Goal: Task Accomplishment & Management: Manage account settings

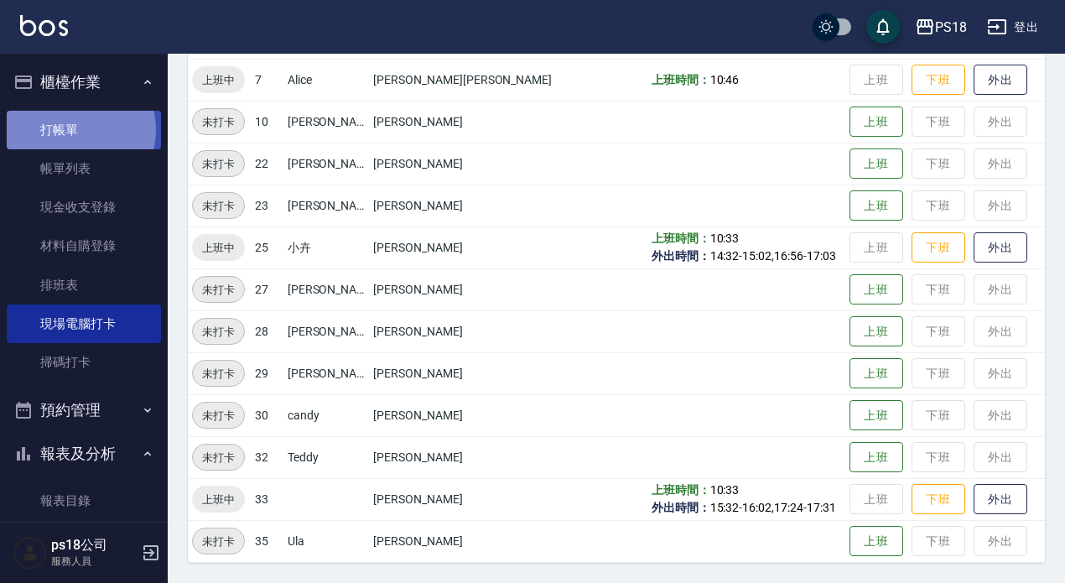
click at [74, 129] on link "打帳單" at bounding box center [84, 130] width 154 height 39
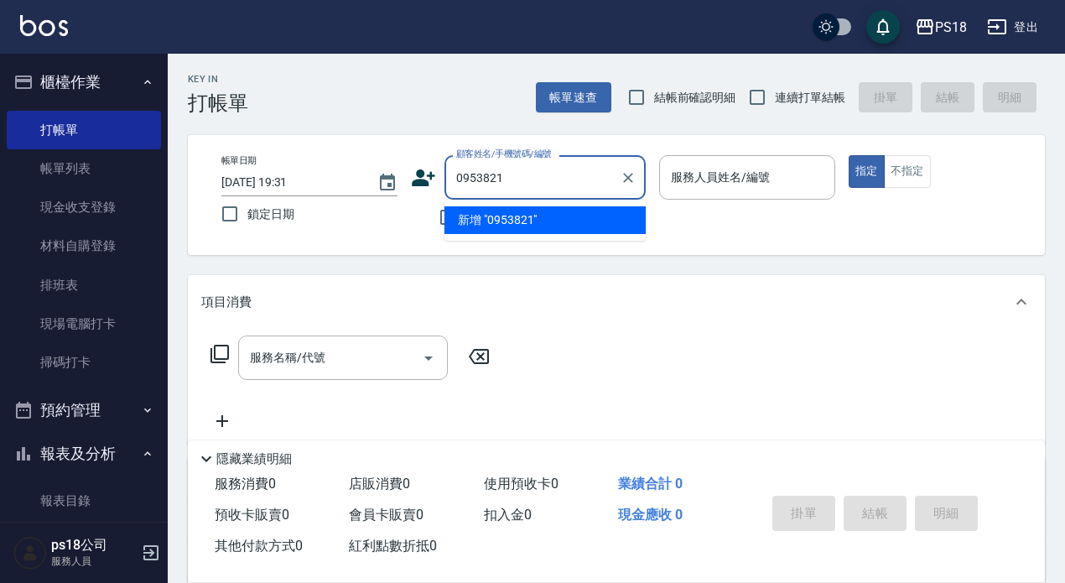
type input "0953821"
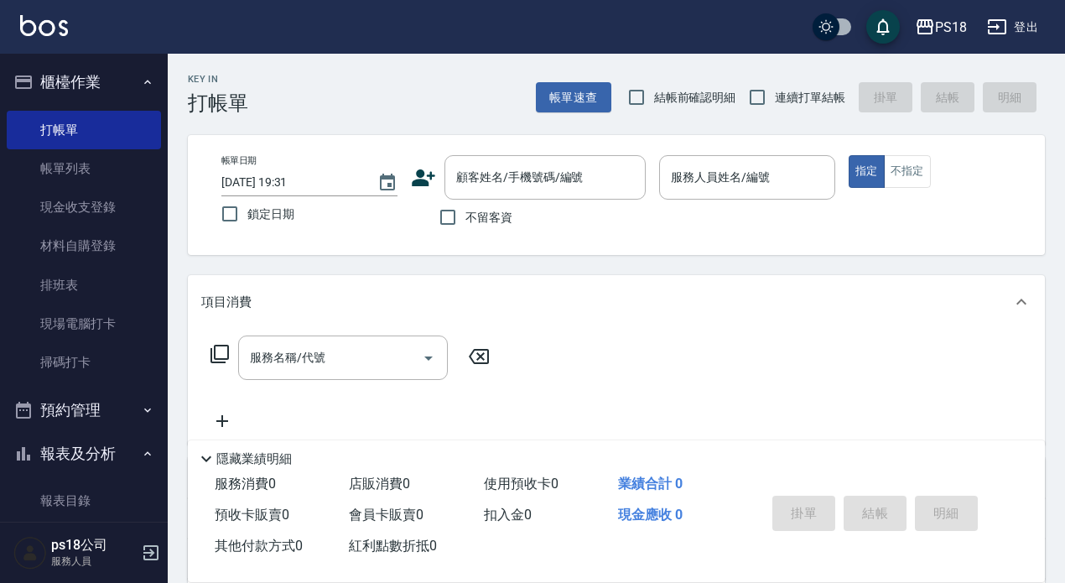
click at [486, 252] on div "帳單日期 [DATE] 19:31 鎖定日期 顧客姓名/手機號碼/編號 顧客姓名/手機號碼/編號 不留客資 服務人員姓名/編號 服務人員姓名/編號 指定 不指定" at bounding box center [616, 195] width 857 height 120
click at [452, 212] on input "不留客資" at bounding box center [447, 217] width 35 height 35
checkbox input "true"
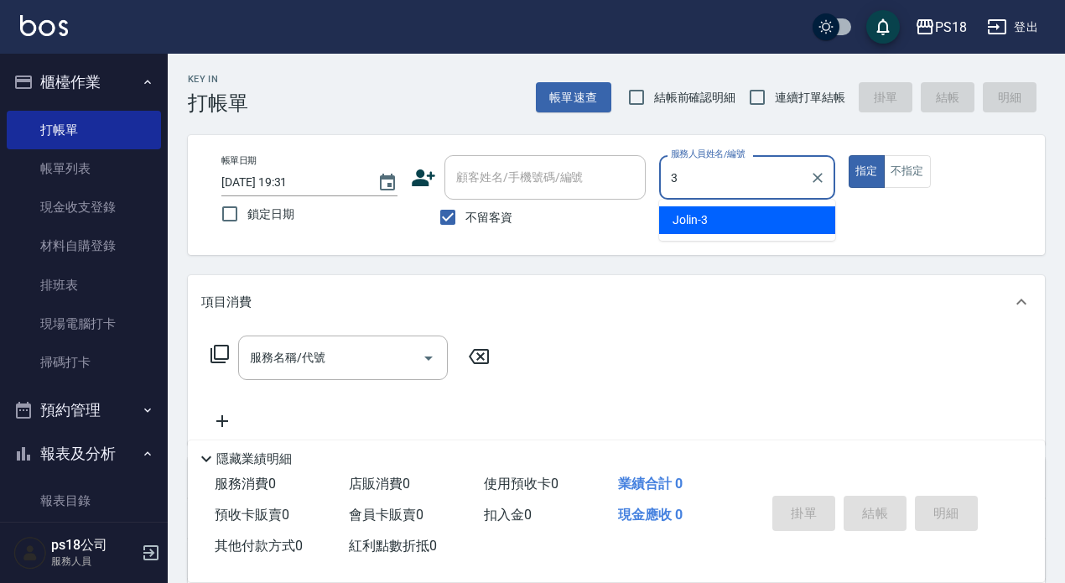
click at [702, 217] on span "Jolin -3" at bounding box center [690, 220] width 35 height 18
type input "Jolin-3"
click at [285, 351] on div "服務名稱/代號 服務名稱/代號" at bounding box center [343, 358] width 210 height 44
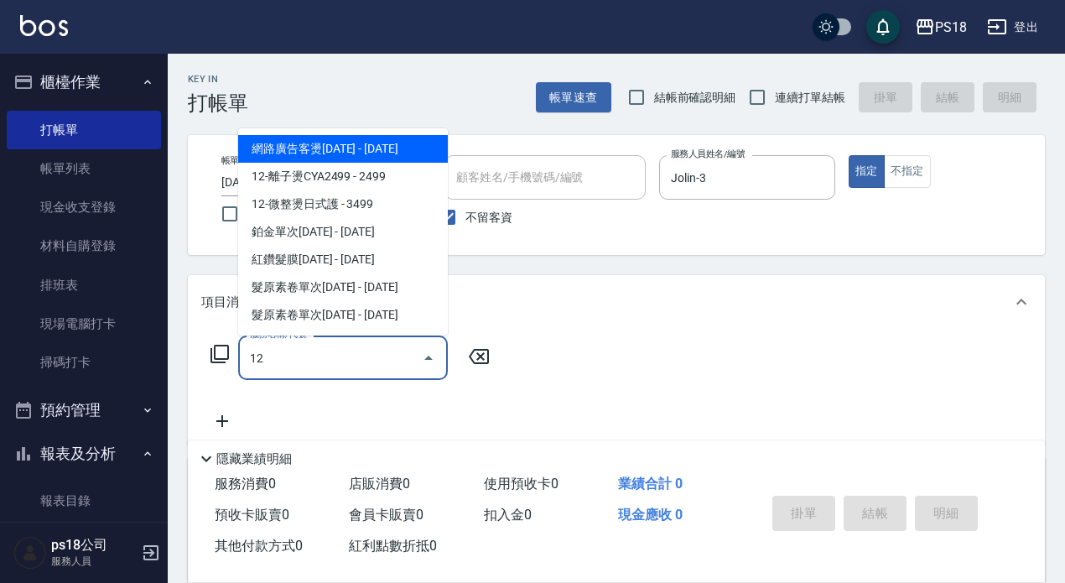
click at [338, 140] on span "網路廣告客燙[DATE] - [DATE]" at bounding box center [343, 149] width 210 height 28
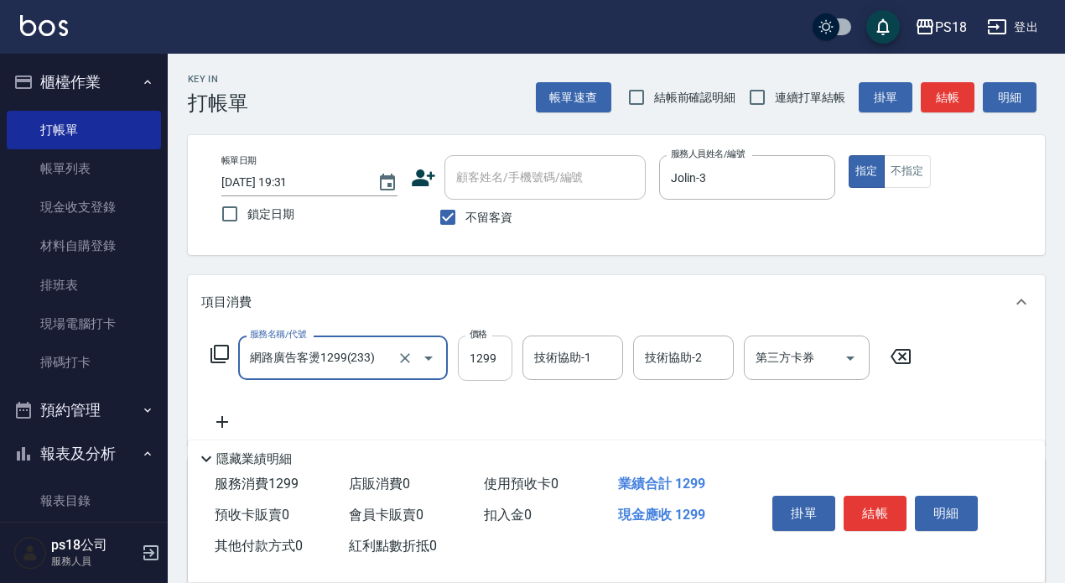
type input "網路廣告客燙1299(233)"
click at [497, 362] on input "1299" at bounding box center [485, 358] width 55 height 45
type input "2099"
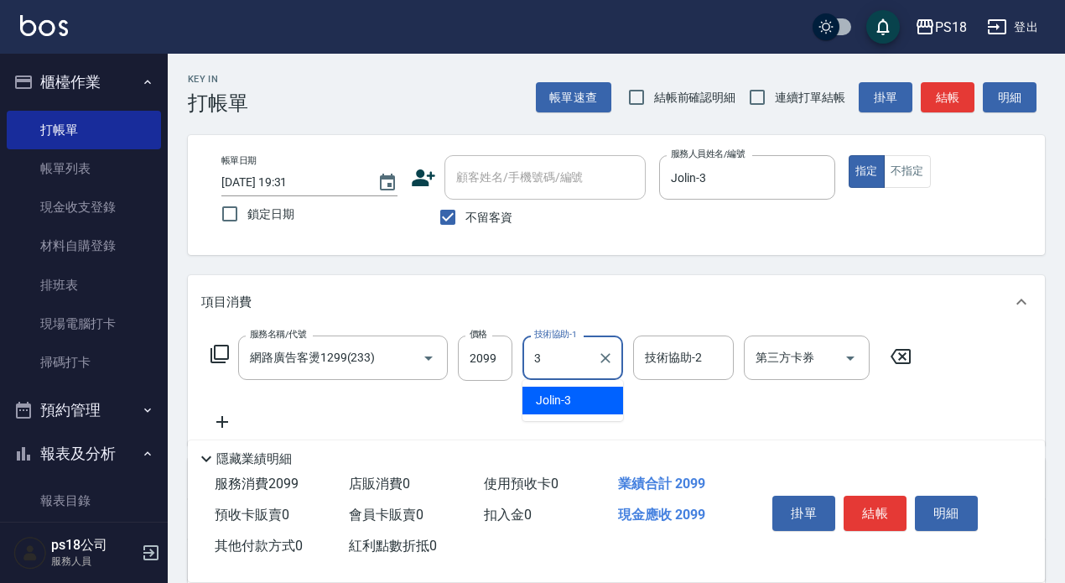
type input "Jolin-3"
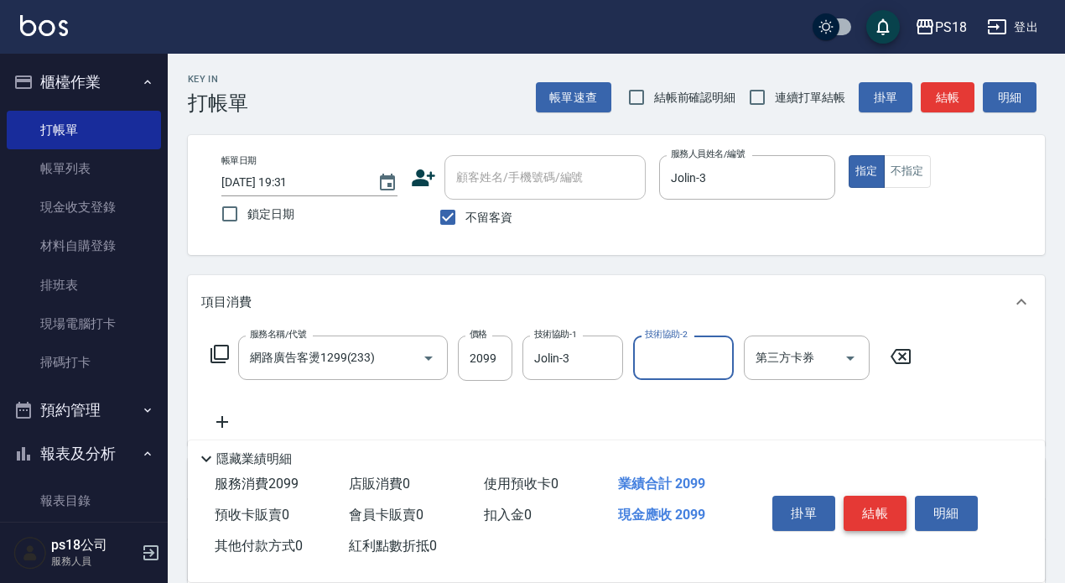
click at [877, 496] on button "結帳" at bounding box center [875, 513] width 63 height 35
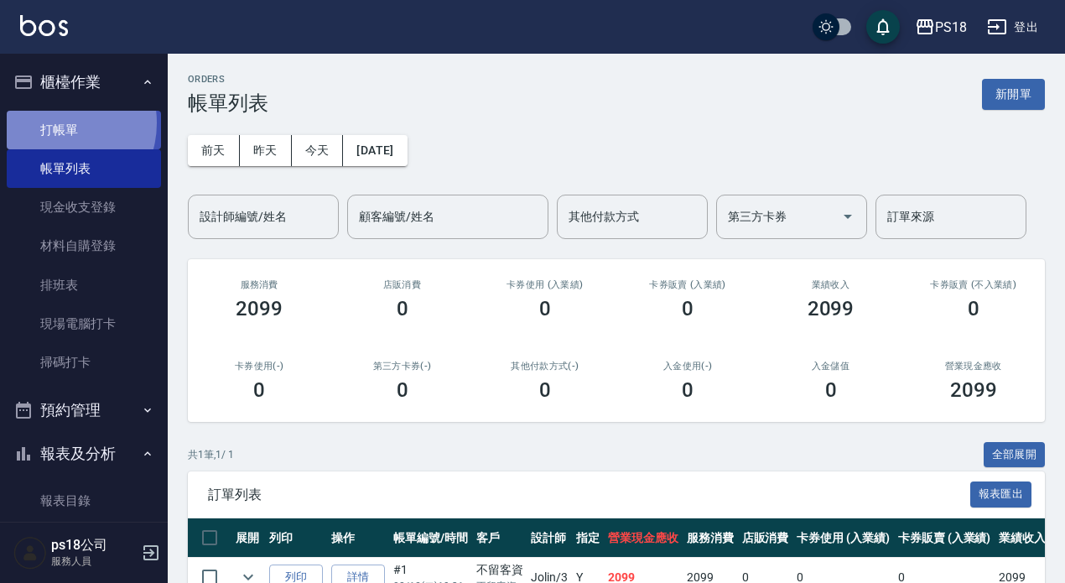
click at [57, 122] on link "打帳單" at bounding box center [84, 130] width 154 height 39
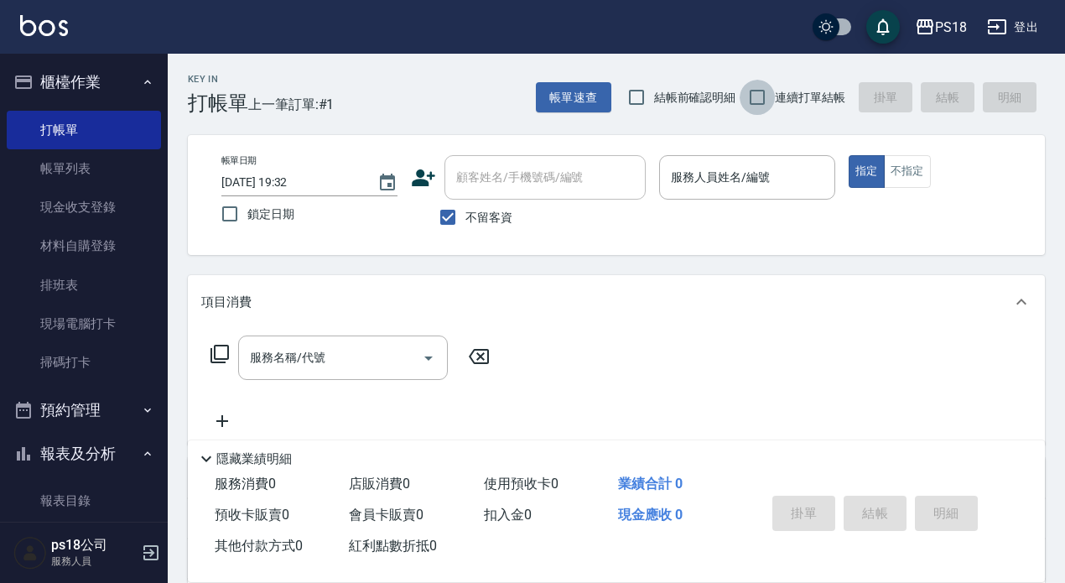
click at [756, 97] on input "連續打單結帳" at bounding box center [757, 97] width 35 height 35
checkbox input "true"
click at [448, 220] on input "不留客資" at bounding box center [447, 217] width 35 height 35
checkbox input "false"
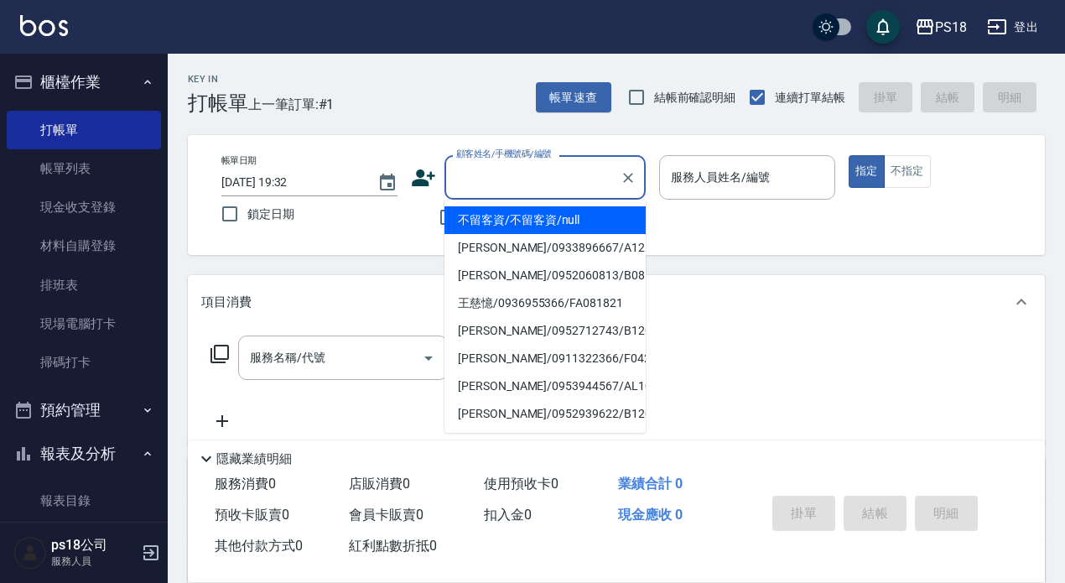
click at [476, 175] on input "顧客姓名/手機號碼/編號" at bounding box center [532, 177] width 161 height 29
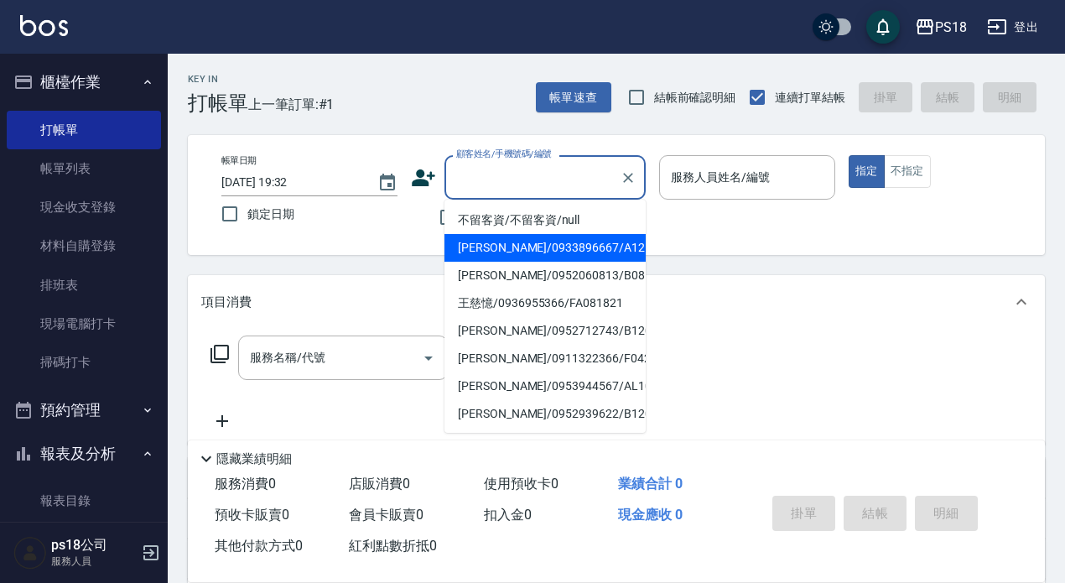
click at [518, 246] on li "[PERSON_NAME]/0933896667/A121821" at bounding box center [545, 248] width 201 height 28
type input "[PERSON_NAME]/0933896667/A121821"
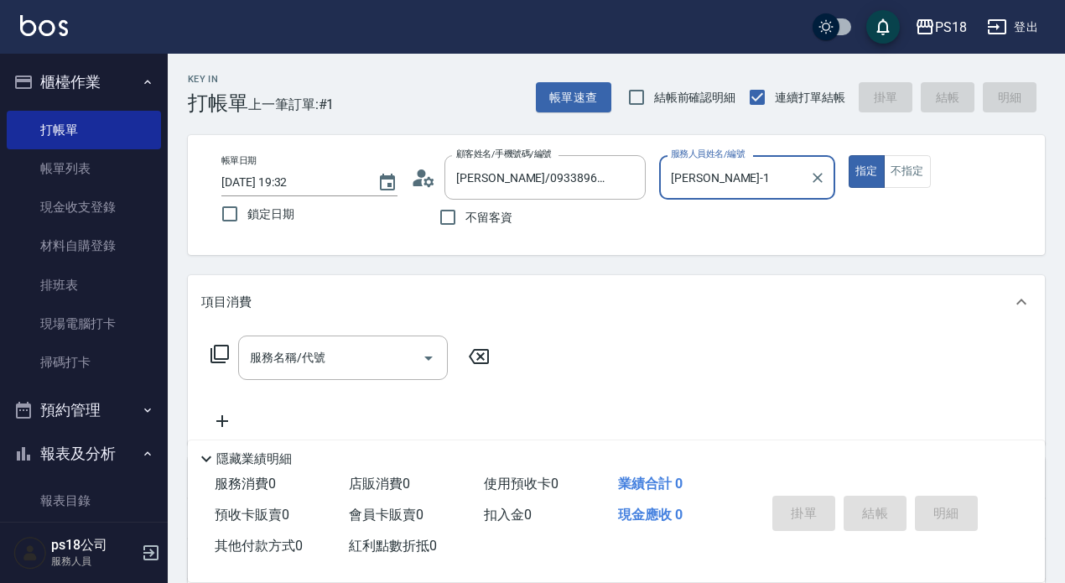
type input "[PERSON_NAME]-1"
click at [280, 356] on div "服務名稱/代號 服務名稱/代號" at bounding box center [343, 358] width 210 height 44
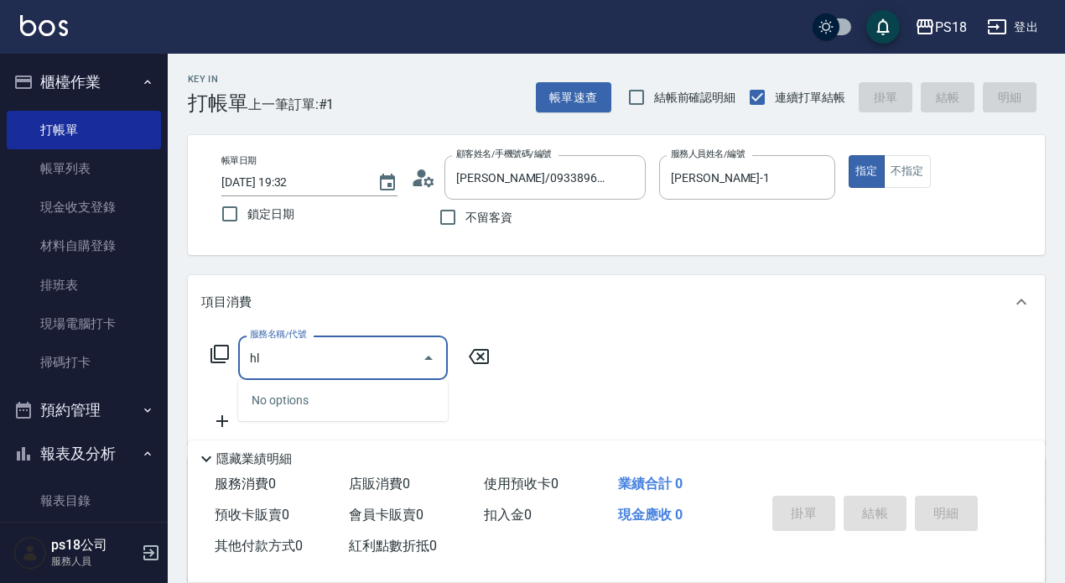
type input "h"
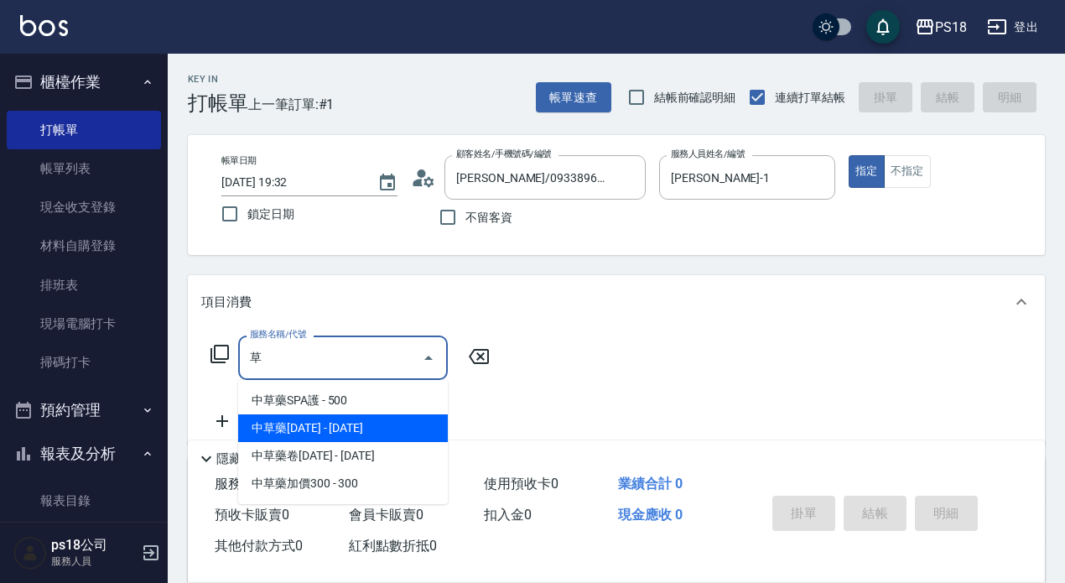
click at [341, 421] on span "中草藥[DATE] - [DATE]" at bounding box center [343, 428] width 210 height 28
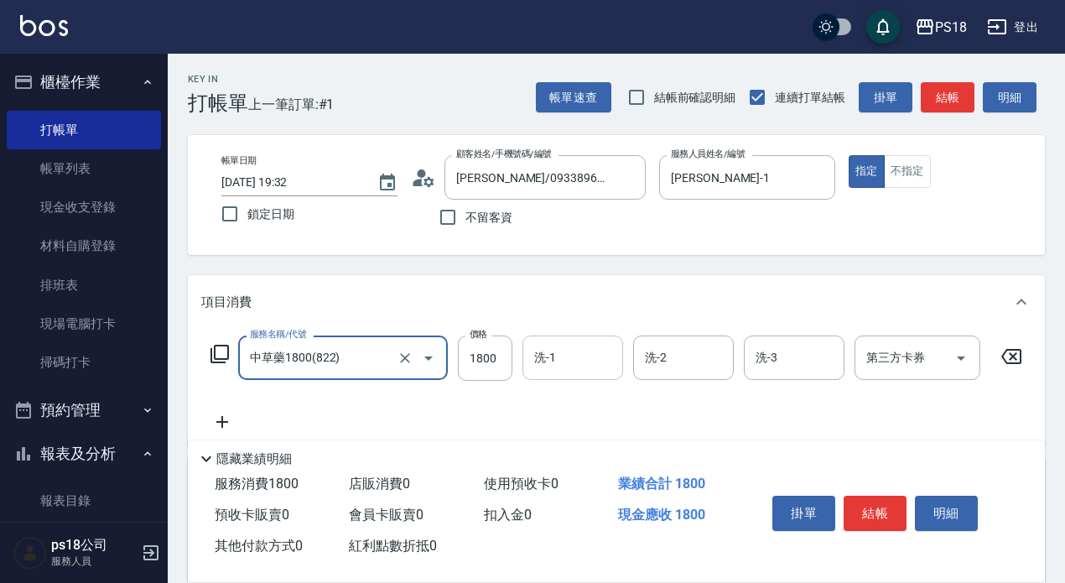
type input "中草藥1800(822)"
click at [572, 352] on input "洗-1" at bounding box center [573, 357] width 86 height 29
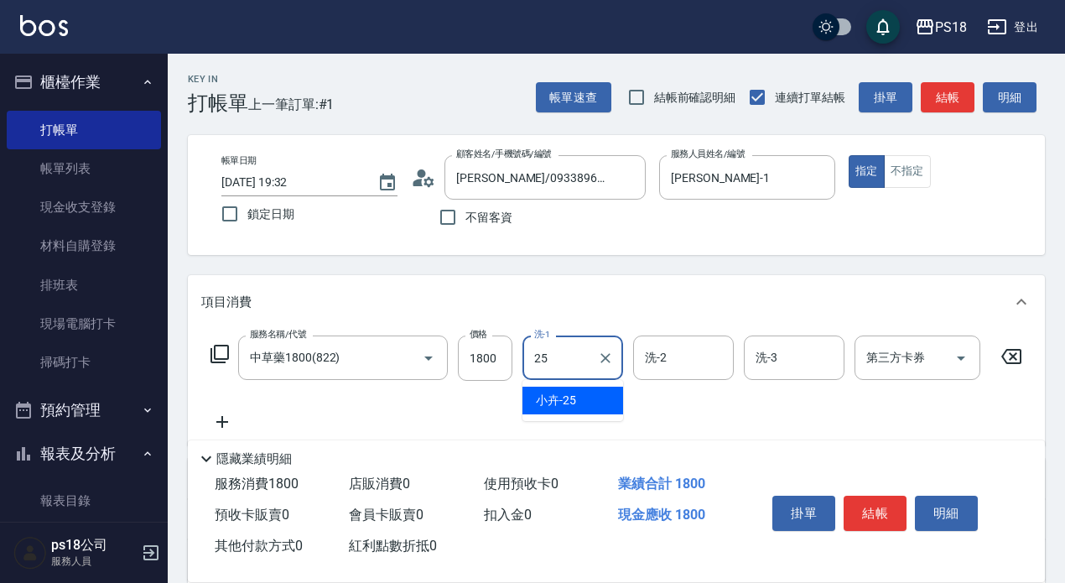
click at [577, 396] on div "小卉 -25" at bounding box center [573, 401] width 101 height 28
type input "小卉-25"
click at [878, 499] on button "結帳" at bounding box center [875, 513] width 63 height 35
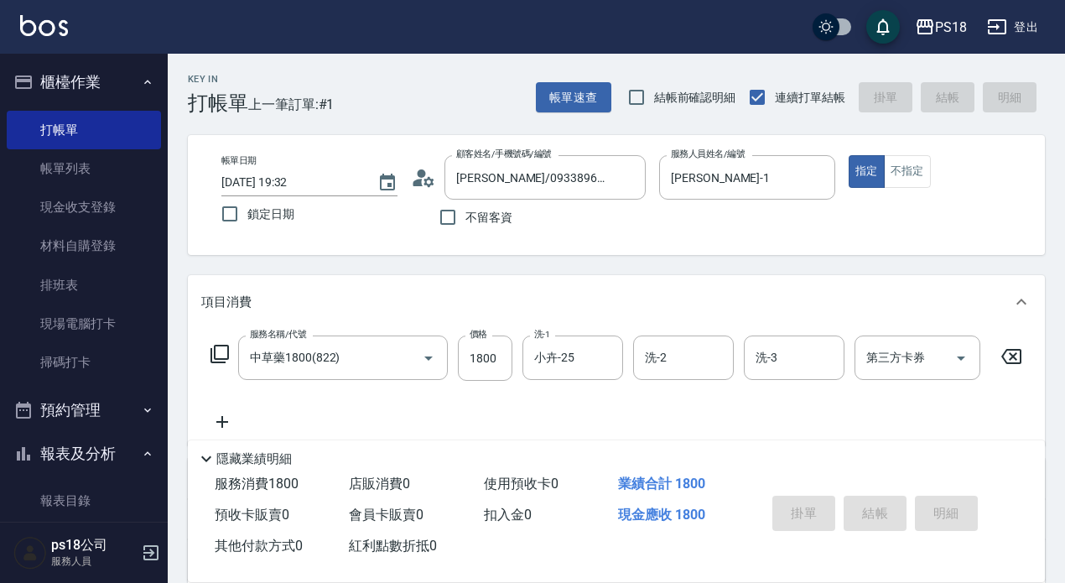
type input "[DATE] 19:33"
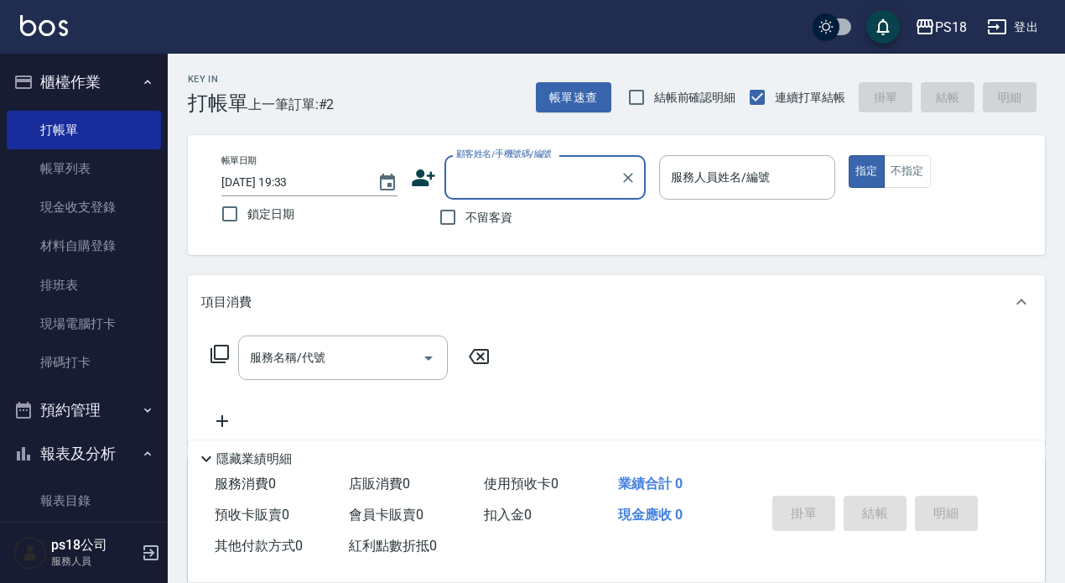
drag, startPoint x: 449, startPoint y: 211, endPoint x: 518, endPoint y: 205, distance: 69.1
click at [449, 212] on input "不留客資" at bounding box center [447, 217] width 35 height 35
checkbox input "true"
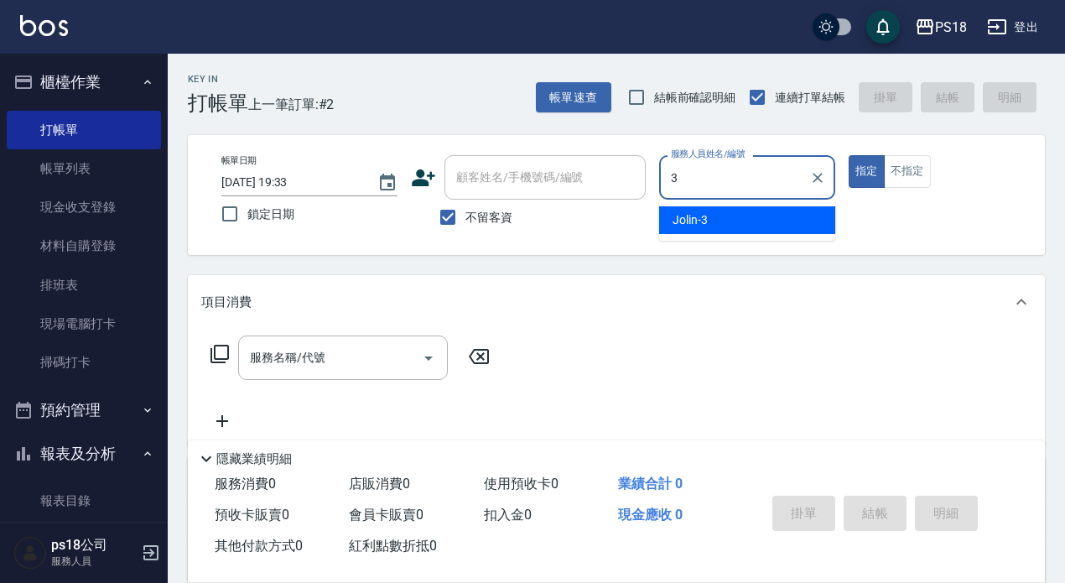
click at [694, 224] on span "Jolin -3" at bounding box center [690, 220] width 35 height 18
click at [268, 339] on div "服務名稱/代號" at bounding box center [343, 358] width 210 height 44
type input "Jolin-3"
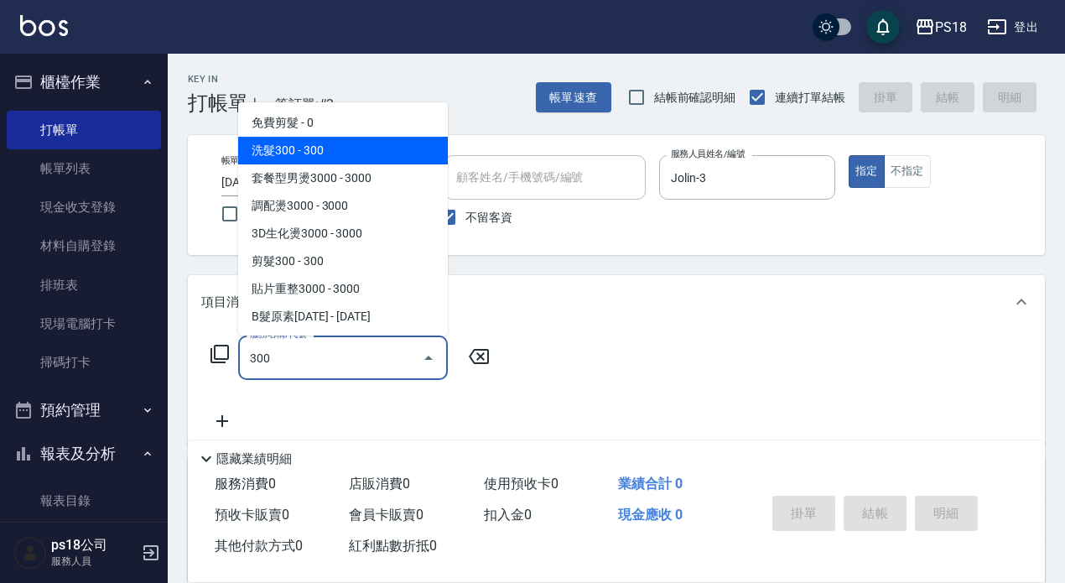
click at [348, 146] on span "洗髮300 - 300" at bounding box center [343, 151] width 210 height 28
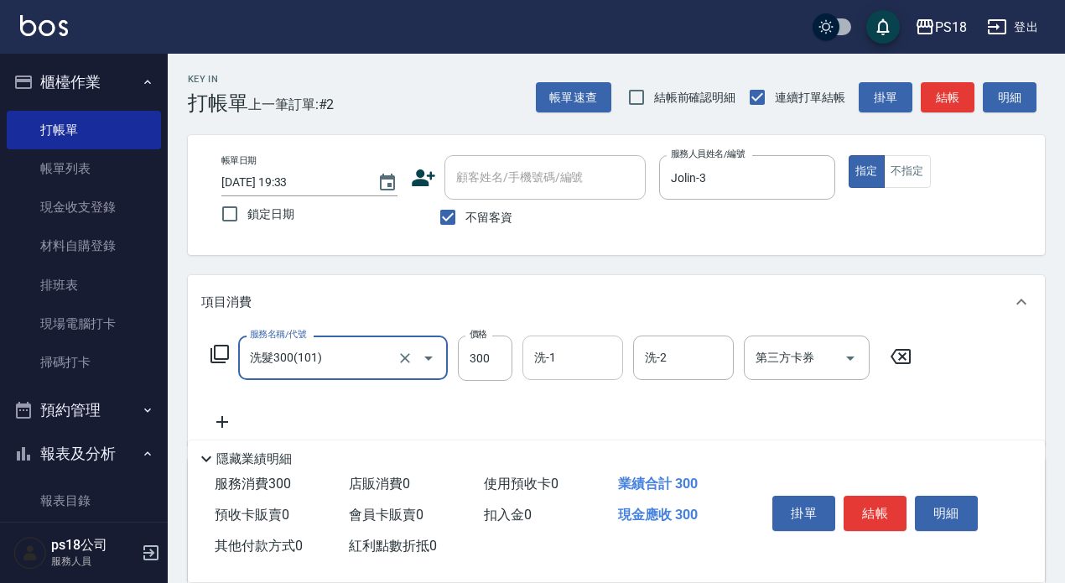
type input "洗髮300(101)"
click at [542, 353] on div "洗-1 洗-1" at bounding box center [573, 358] width 101 height 44
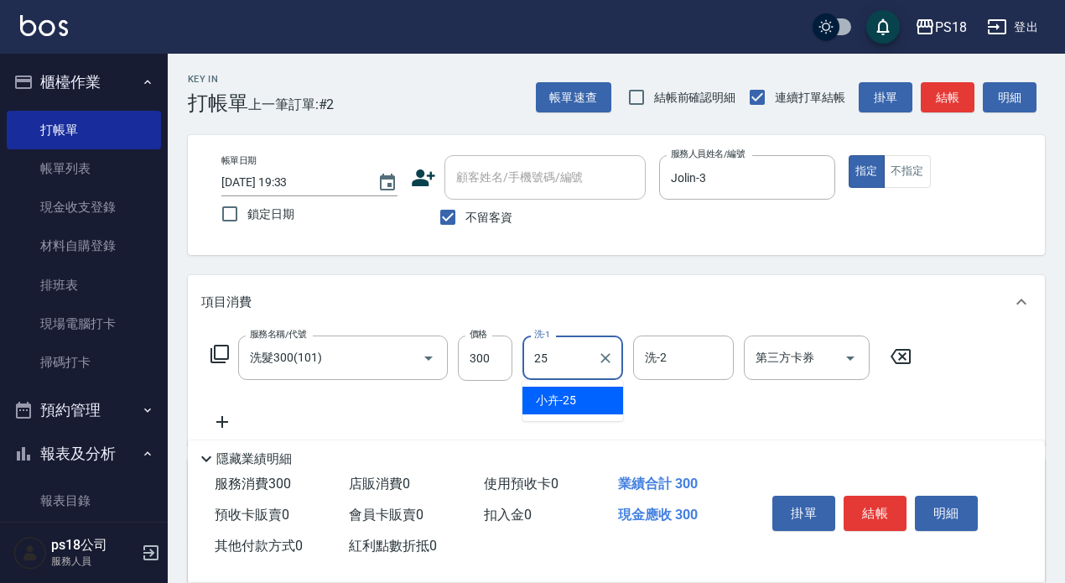
click at [564, 393] on span "小卉 -25" at bounding box center [556, 401] width 40 height 18
type input "小卉-25"
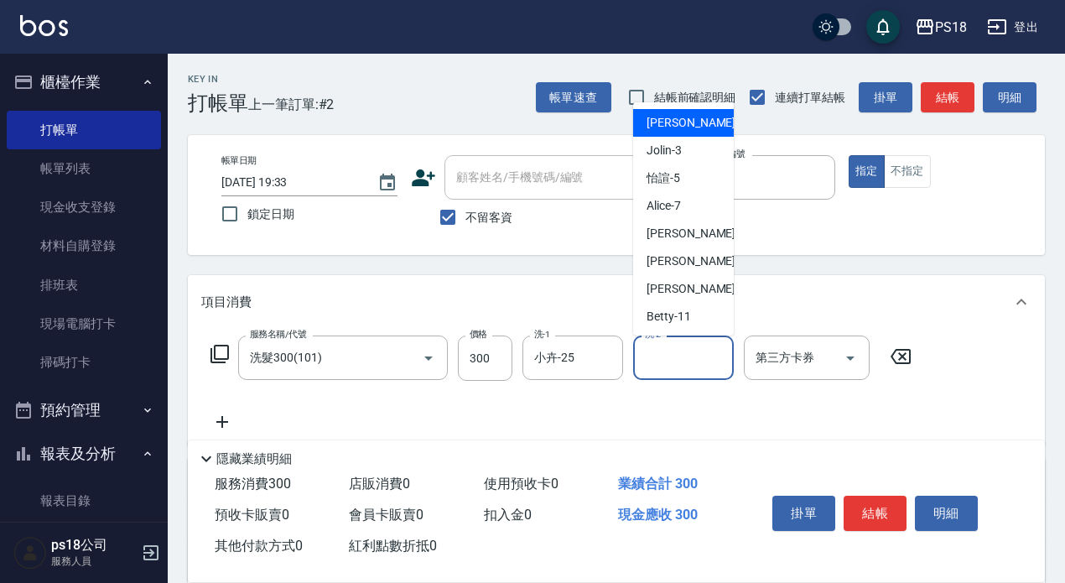
click at [690, 356] on input "洗-2" at bounding box center [684, 357] width 86 height 29
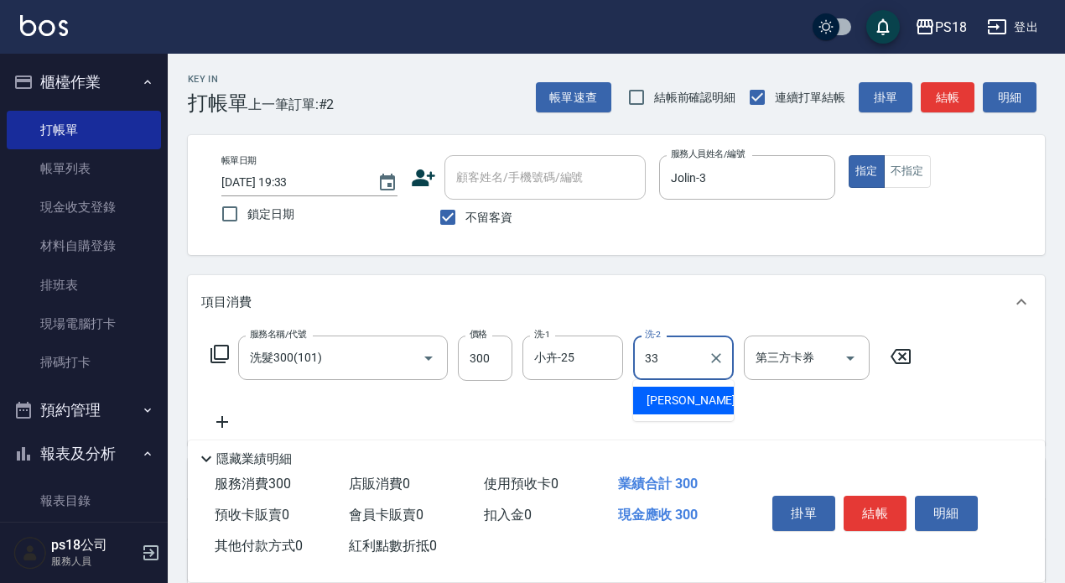
click at [669, 396] on span "[PERSON_NAME] -33" at bounding box center [700, 401] width 106 height 18
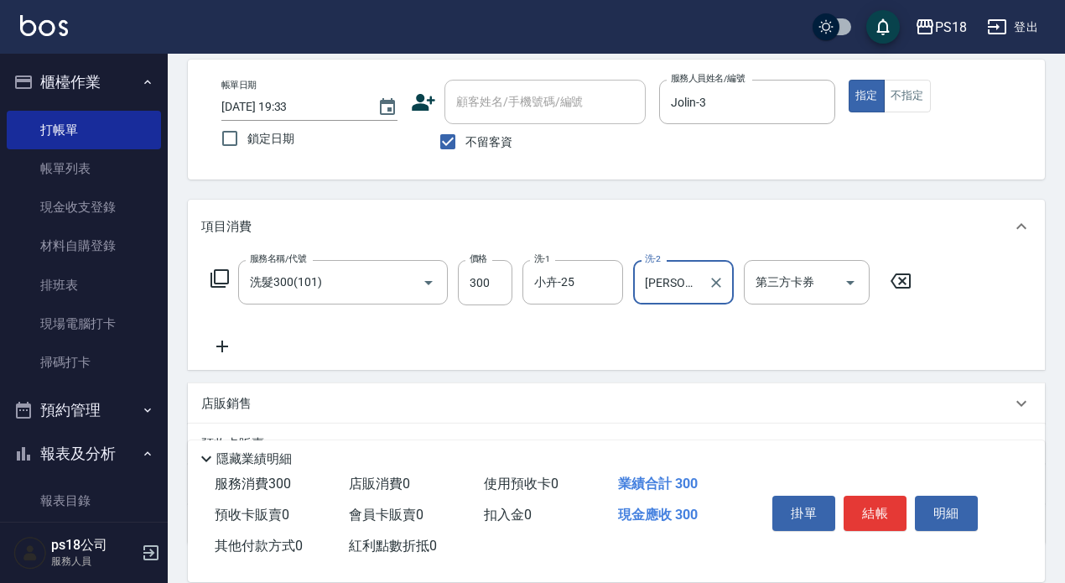
scroll to position [168, 0]
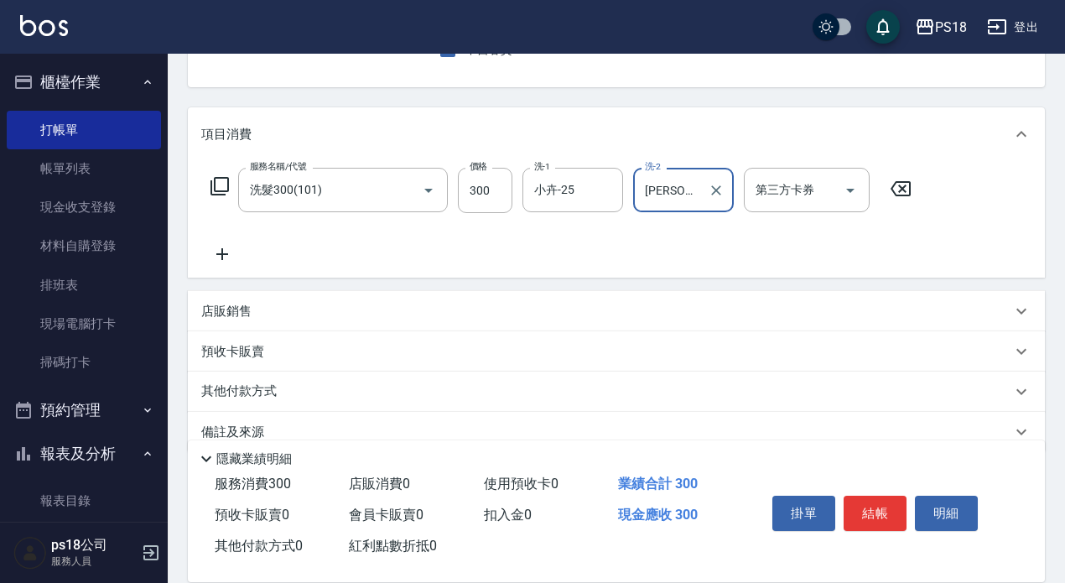
type input "[PERSON_NAME]-33"
click at [226, 252] on icon at bounding box center [222, 254] width 42 height 20
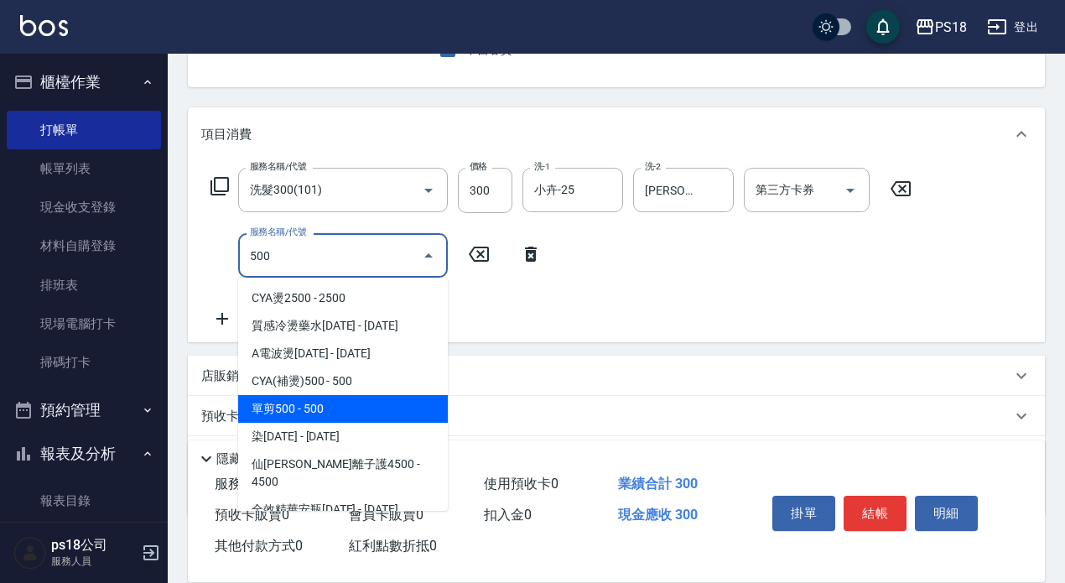
click at [352, 414] on span "單剪500 - 500" at bounding box center [343, 409] width 210 height 28
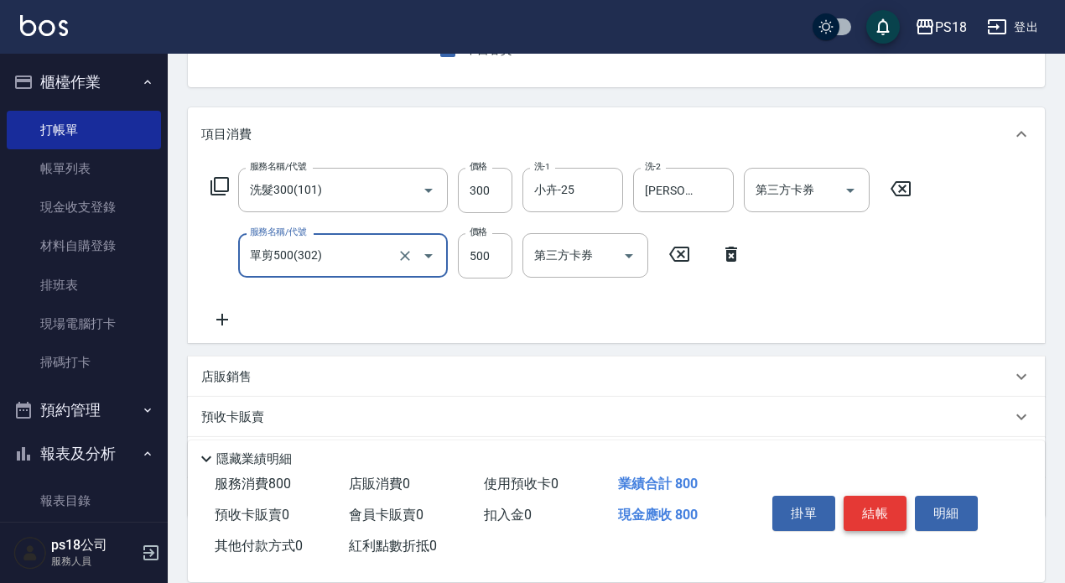
type input "單剪500(302)"
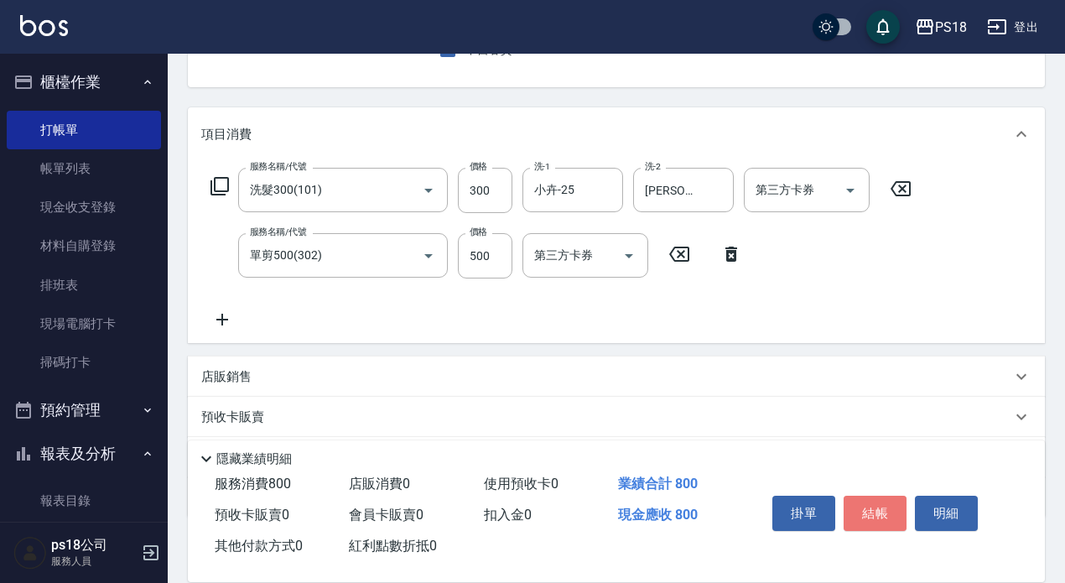
drag, startPoint x: 870, startPoint y: 500, endPoint x: 853, endPoint y: 517, distance: 23.7
click at [872, 500] on button "結帳" at bounding box center [875, 513] width 63 height 35
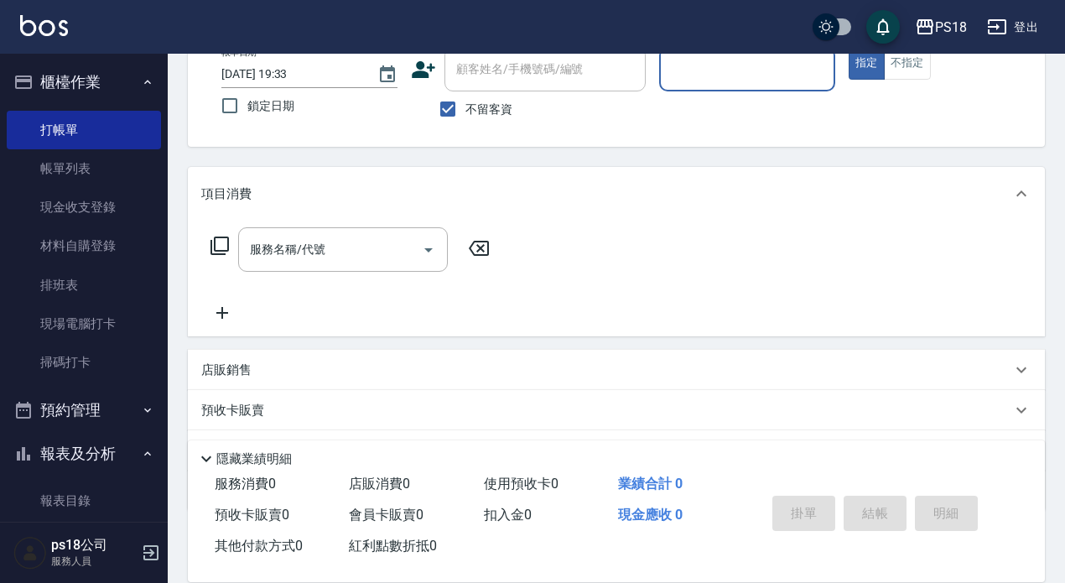
scroll to position [79, 0]
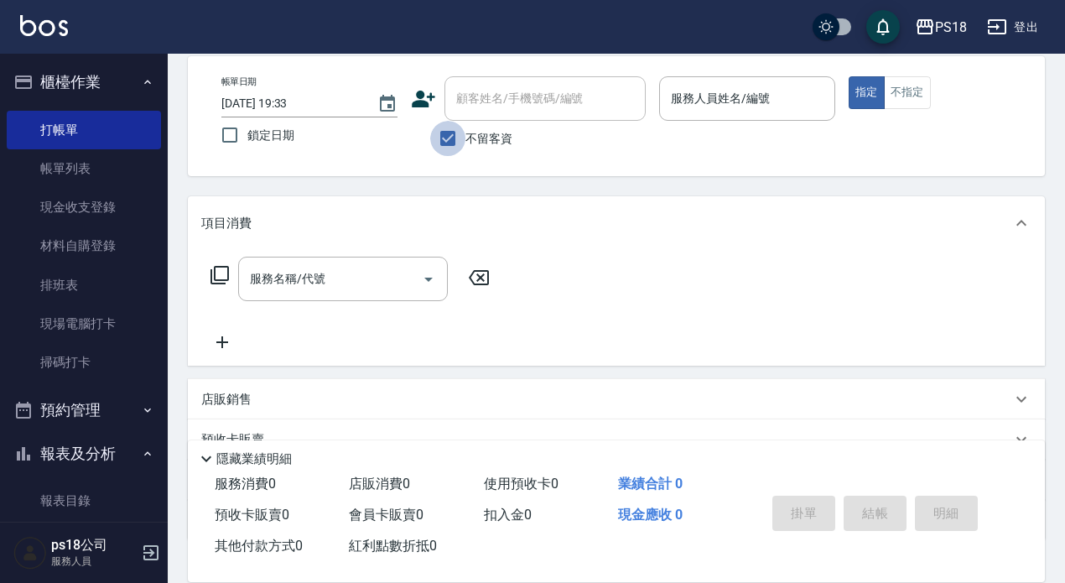
drag, startPoint x: 451, startPoint y: 143, endPoint x: 451, endPoint y: 119, distance: 23.5
click at [451, 138] on input "不留客資" at bounding box center [447, 138] width 35 height 35
checkbox input "false"
click at [462, 98] on div "顧客姓名/手機號碼/編號 顧客姓名/手機號碼/編號" at bounding box center [545, 98] width 201 height 44
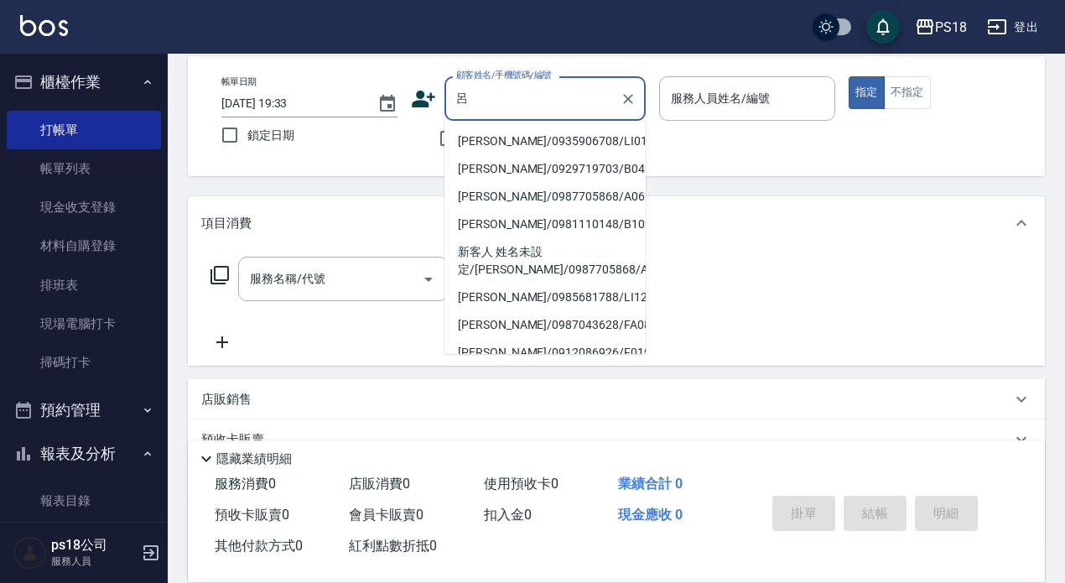
click at [481, 137] on li "[PERSON_NAME]/0935906708/LI012221" at bounding box center [545, 141] width 201 height 28
type input "[PERSON_NAME]/0935906708/LI012221"
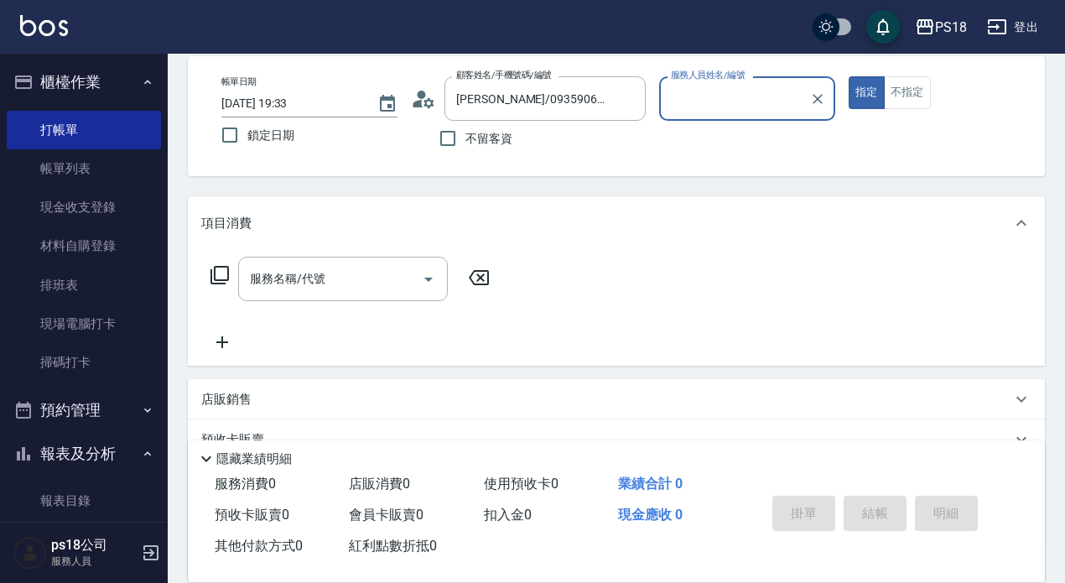
type input "Jolin-3"
click at [272, 272] on div "服務名稱/代號 服務名稱/代號" at bounding box center [343, 279] width 210 height 44
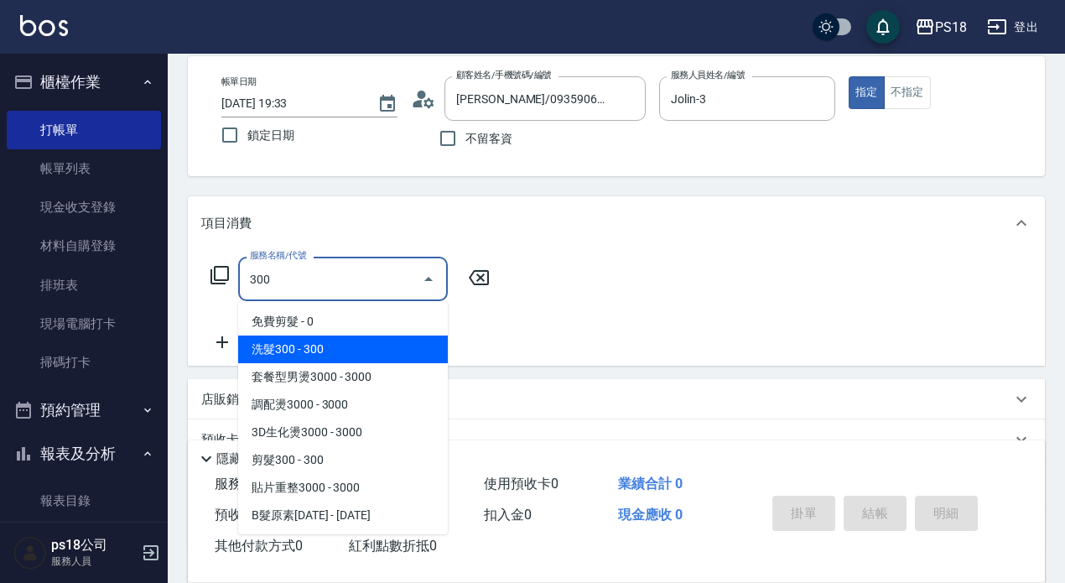
click at [355, 345] on span "洗髮300 - 300" at bounding box center [343, 350] width 210 height 28
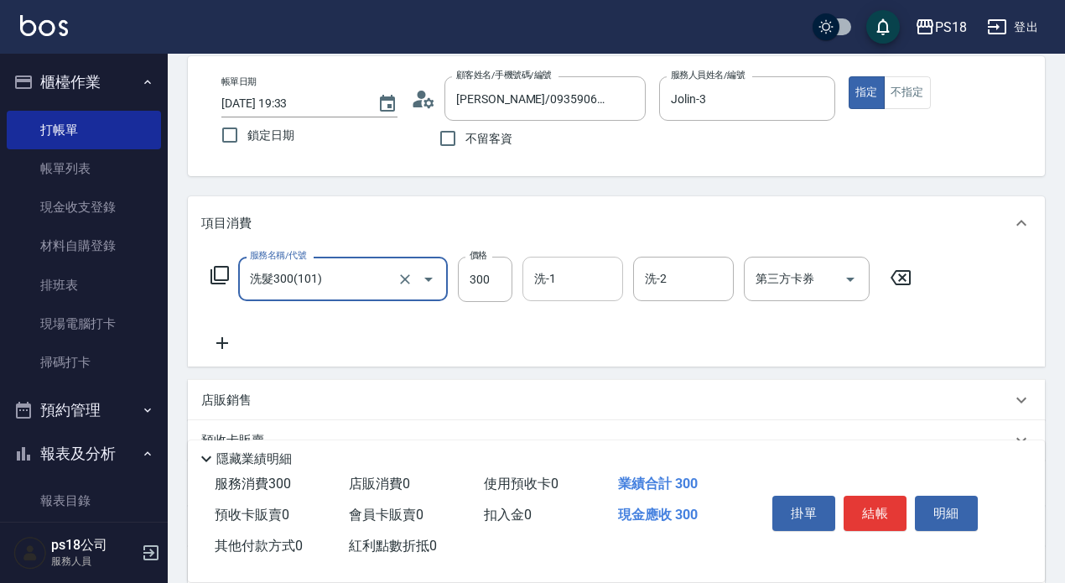
type input "洗髮300(101)"
click at [544, 273] on div "洗-1 洗-1" at bounding box center [573, 279] width 101 height 44
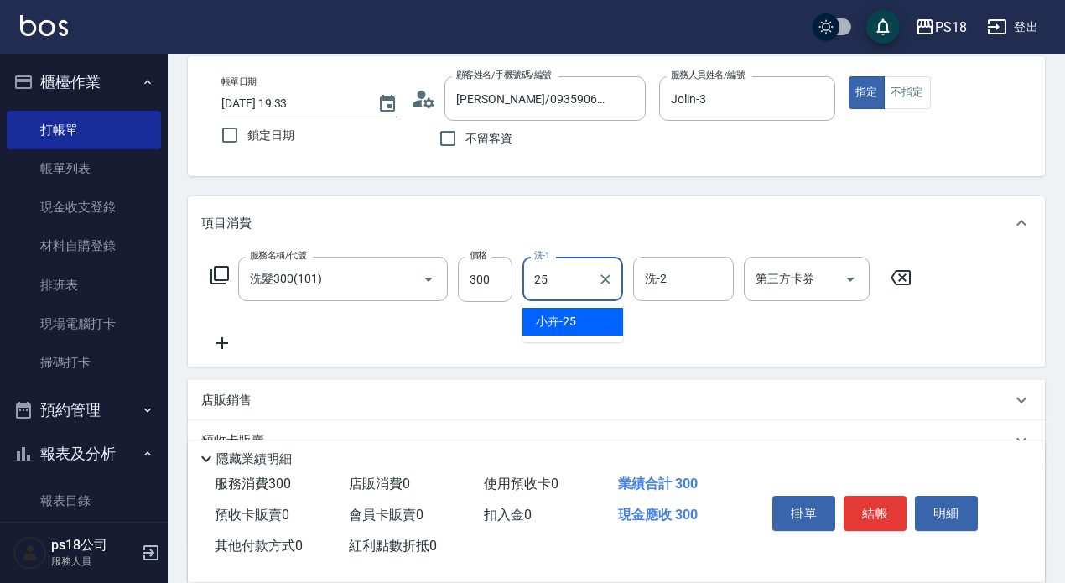
click at [579, 315] on div "小卉 -25" at bounding box center [573, 322] width 101 height 28
type input "小卉-25"
click at [226, 345] on icon at bounding box center [222, 343] width 42 height 20
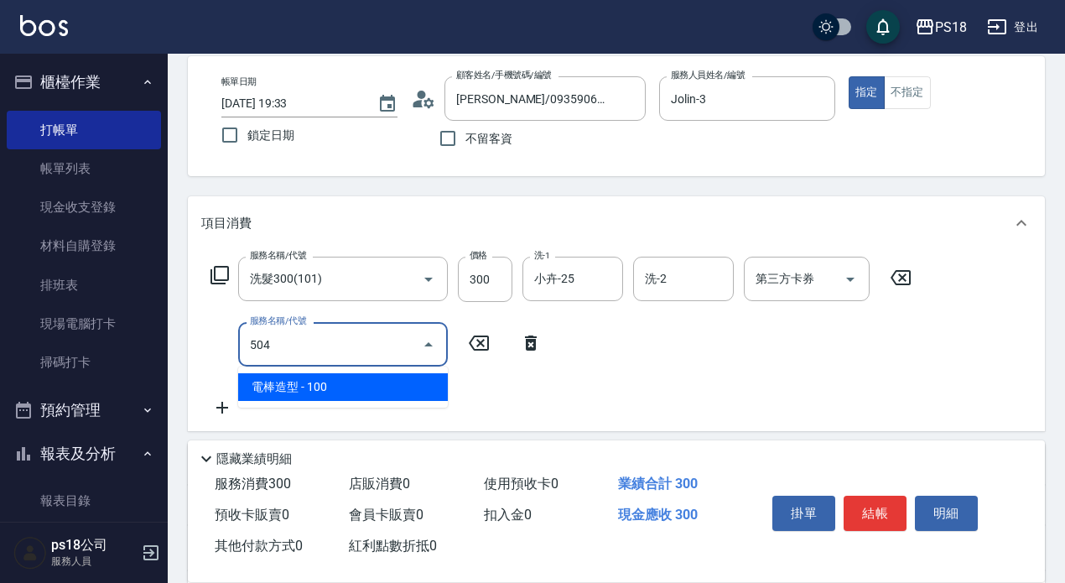
click at [338, 395] on span "電棒造型 - 100" at bounding box center [343, 387] width 210 height 28
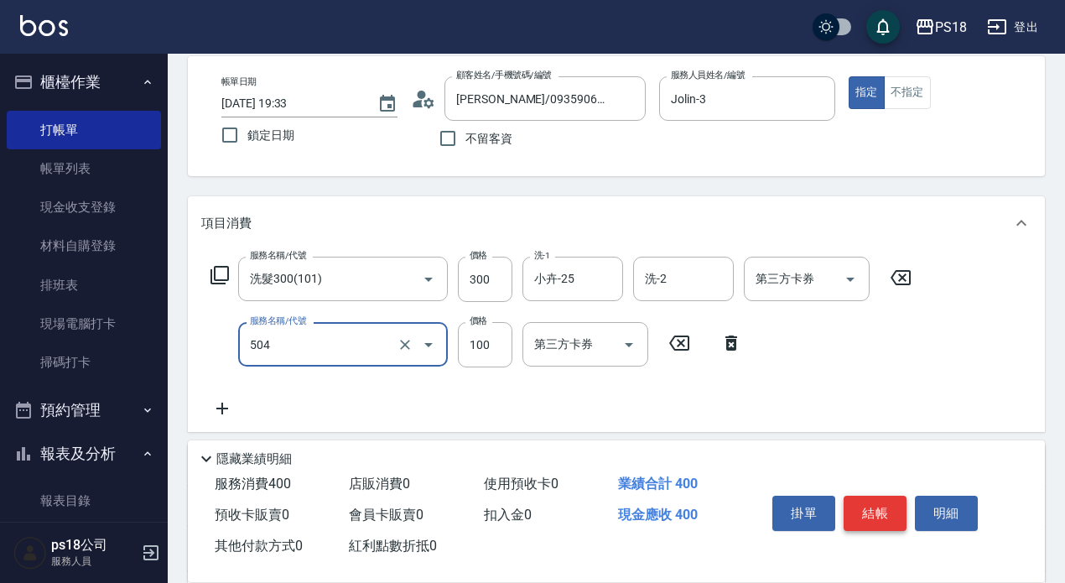
type input "電棒造型(504)"
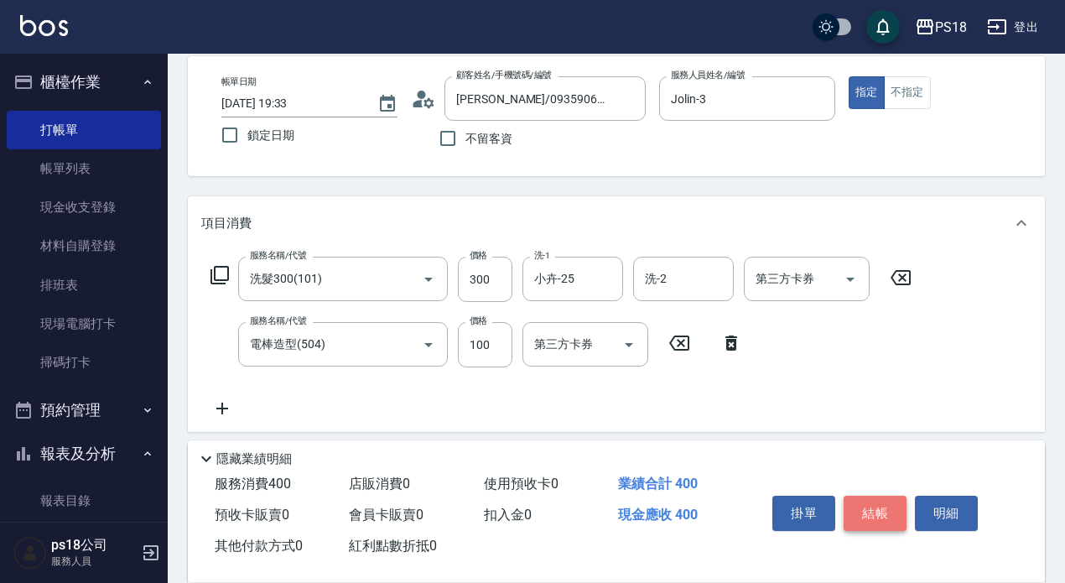
click at [887, 506] on button "結帳" at bounding box center [875, 513] width 63 height 35
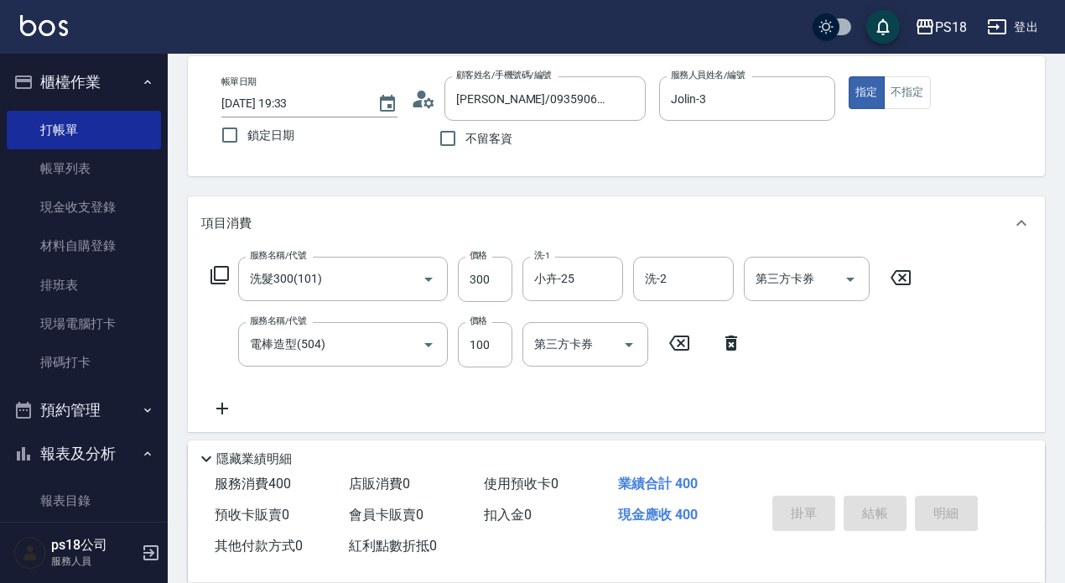
type input "[DATE] 19:34"
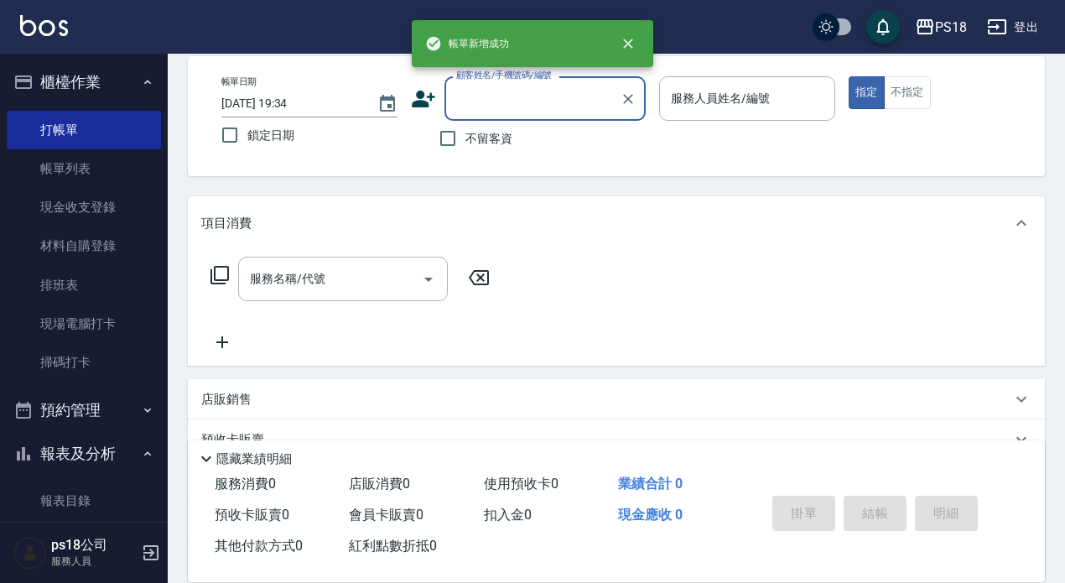
scroll to position [0, 0]
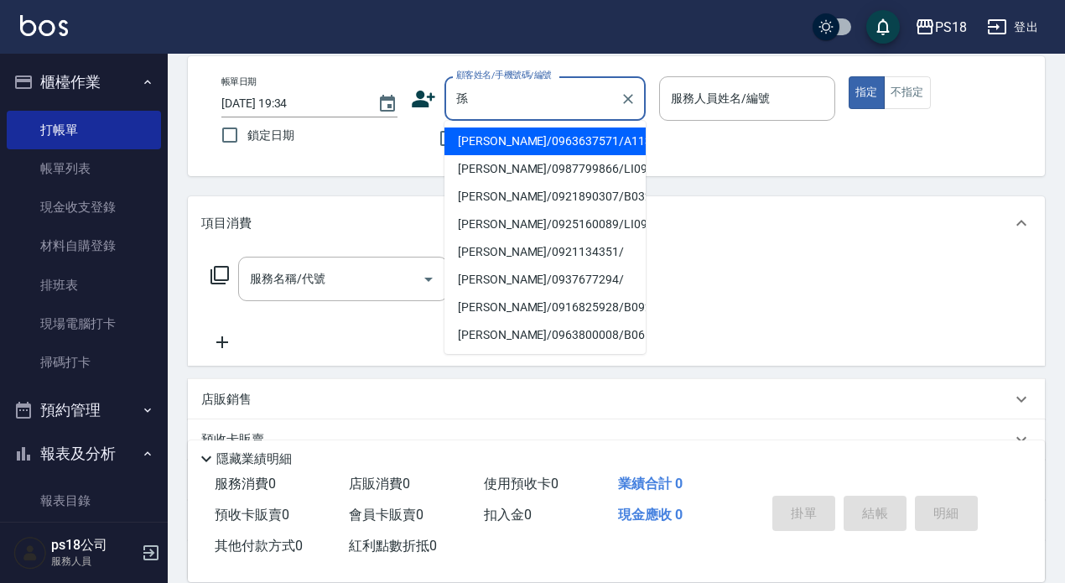
click at [510, 142] on li "[PERSON_NAME]/0963637571/A113011" at bounding box center [545, 141] width 201 height 28
type input "[PERSON_NAME]/0963637571/A113011"
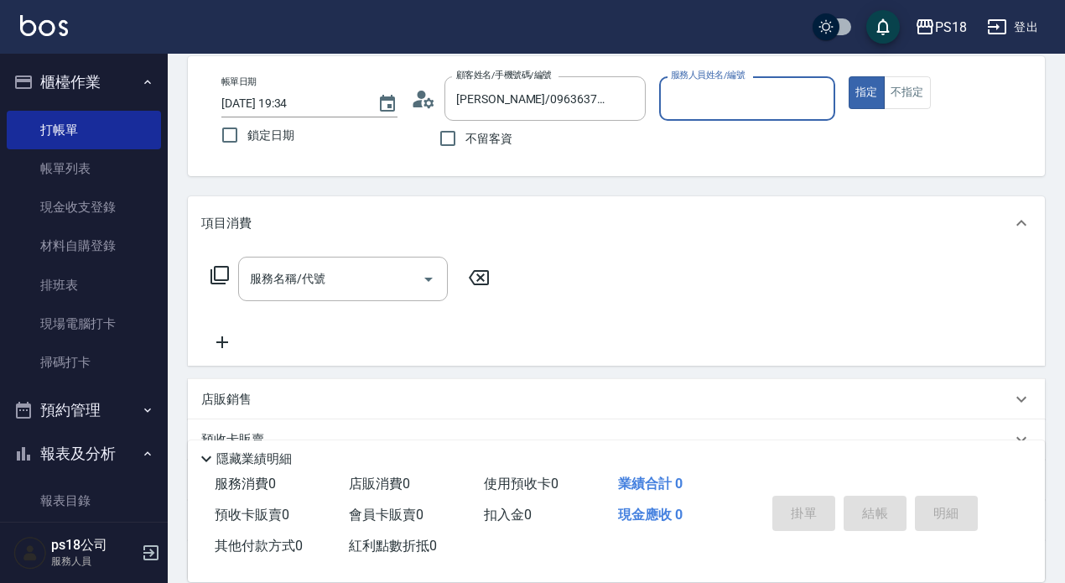
type input "[PERSON_NAME]-1"
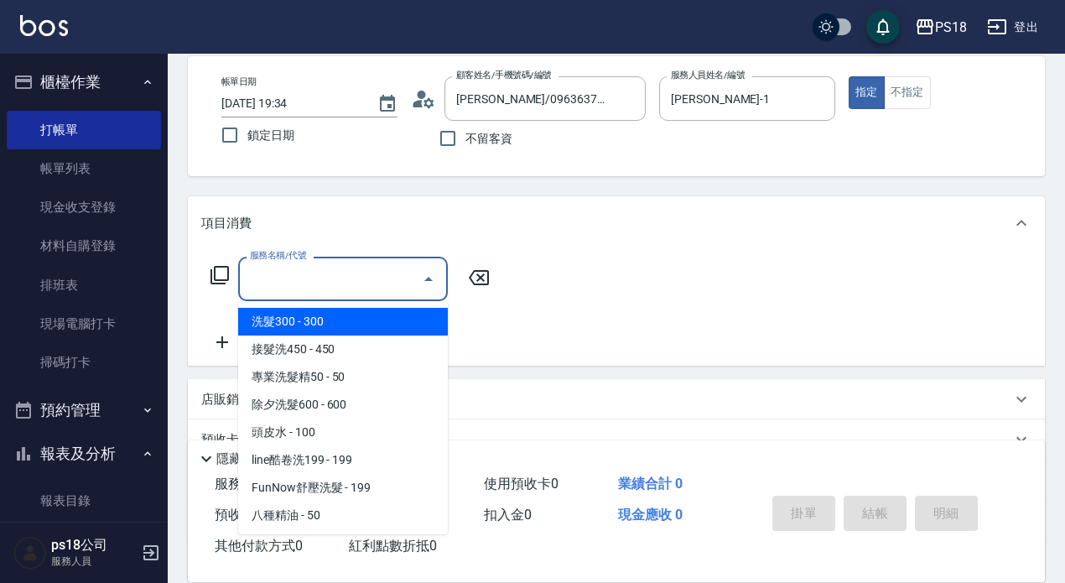
click at [312, 276] on div "服務名稱/代號 服務名稱/代號" at bounding box center [343, 279] width 210 height 44
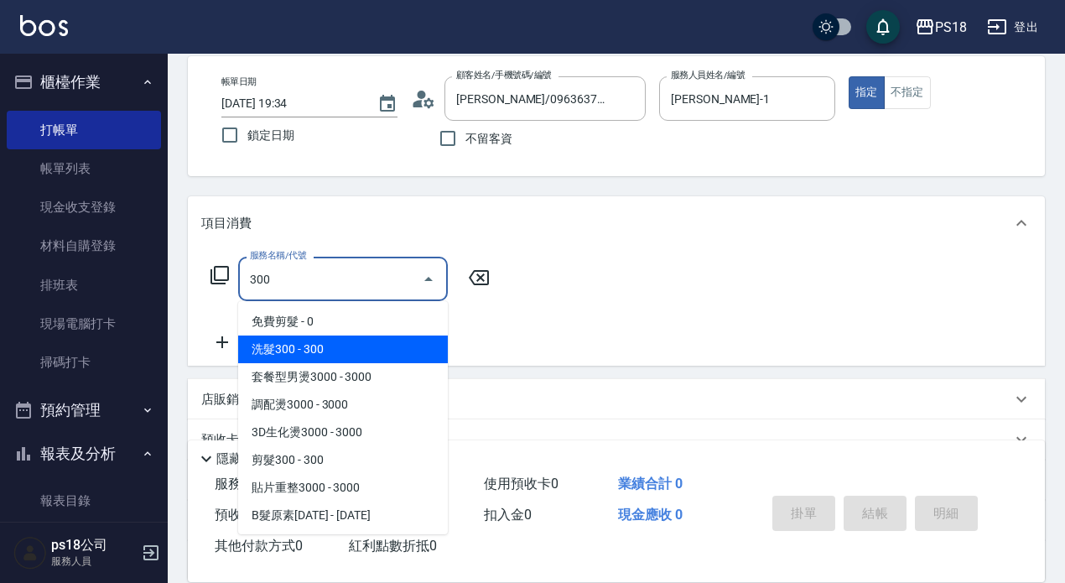
click at [336, 343] on span "洗髮300 - 300" at bounding box center [343, 350] width 210 height 28
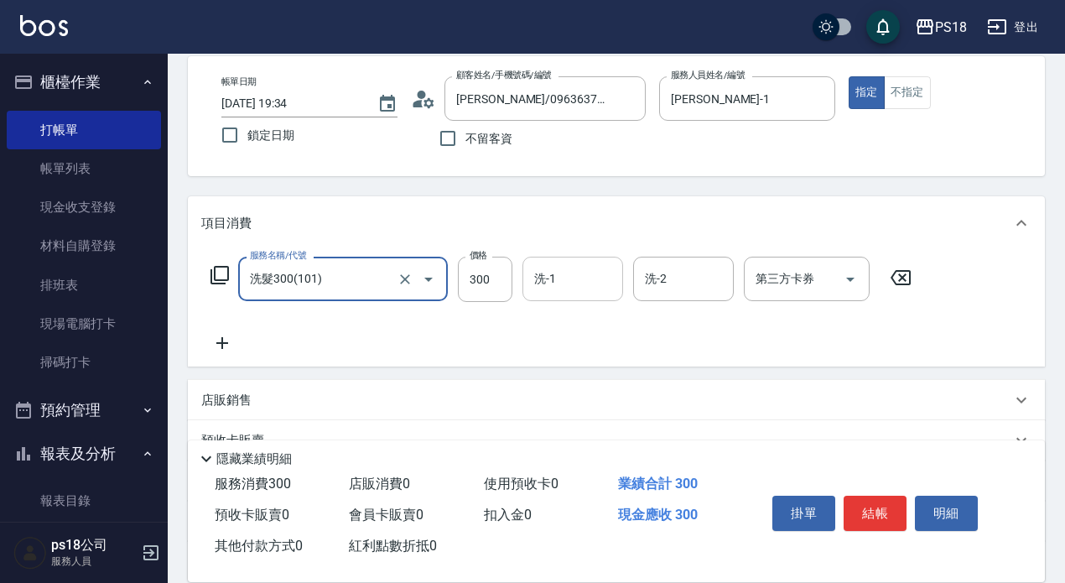
type input "洗髮300(101)"
drag, startPoint x: 575, startPoint y: 280, endPoint x: 567, endPoint y: 289, distance: 11.9
click at [575, 280] on input "洗-1" at bounding box center [573, 278] width 86 height 29
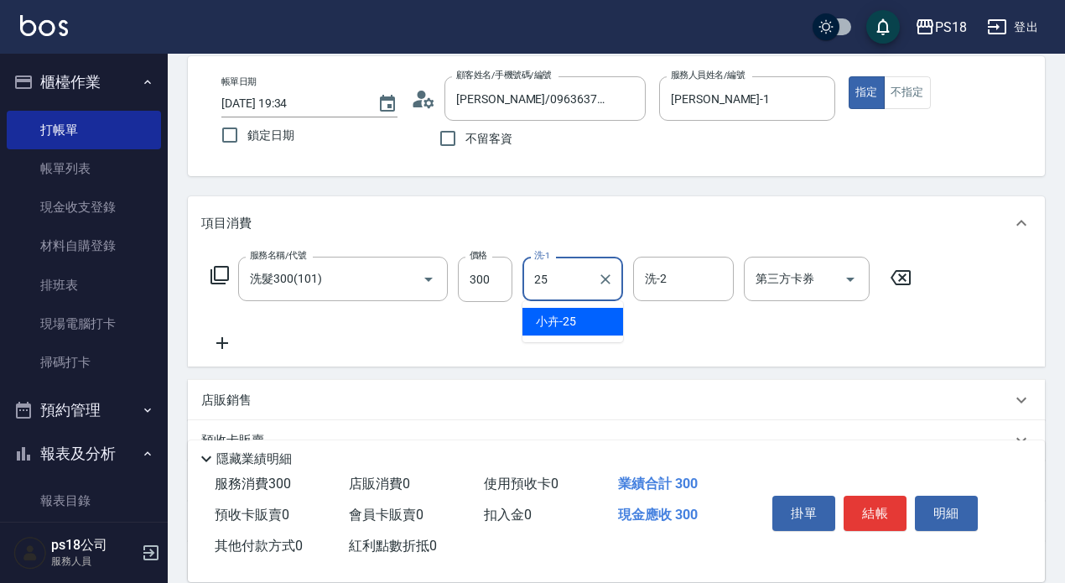
click at [587, 312] on div "小卉 -25" at bounding box center [573, 322] width 101 height 28
type input "小卉-25"
click at [226, 348] on icon at bounding box center [222, 343] width 42 height 20
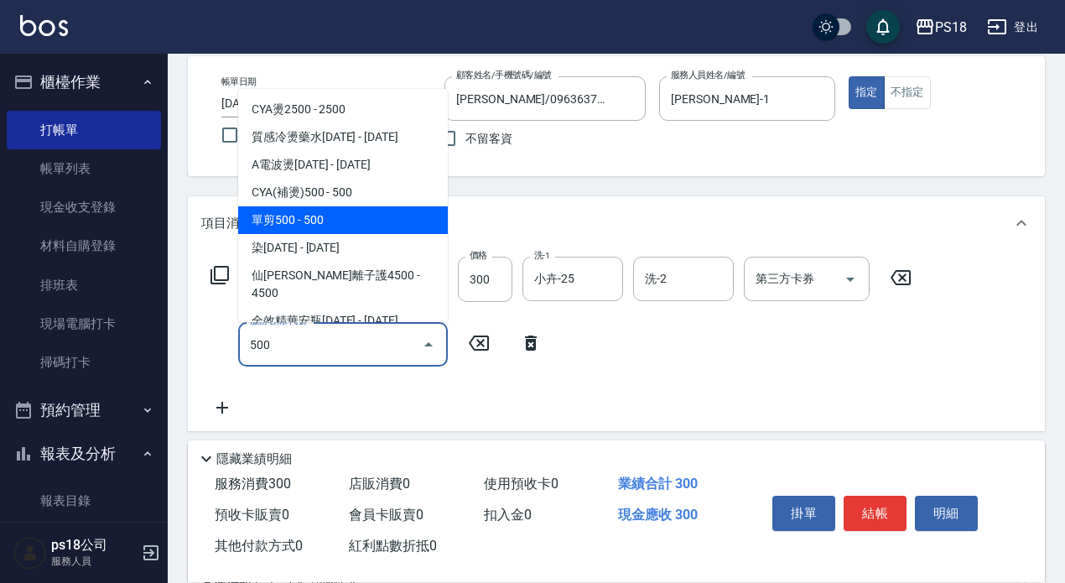
click at [310, 218] on span "單剪500 - 500" at bounding box center [343, 220] width 210 height 28
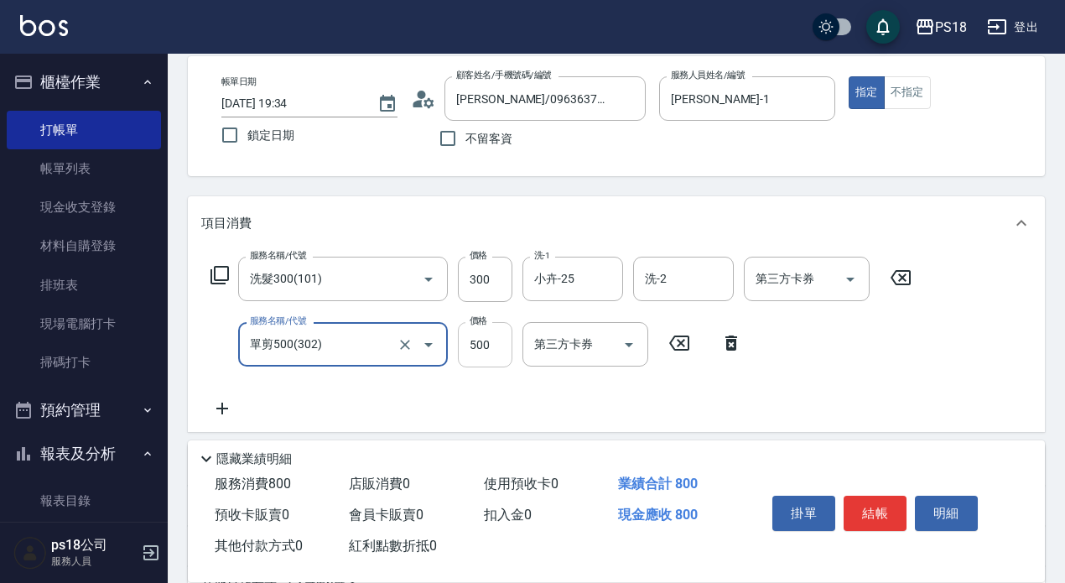
type input "單剪500(302)"
click at [496, 350] on input "500" at bounding box center [485, 344] width 55 height 45
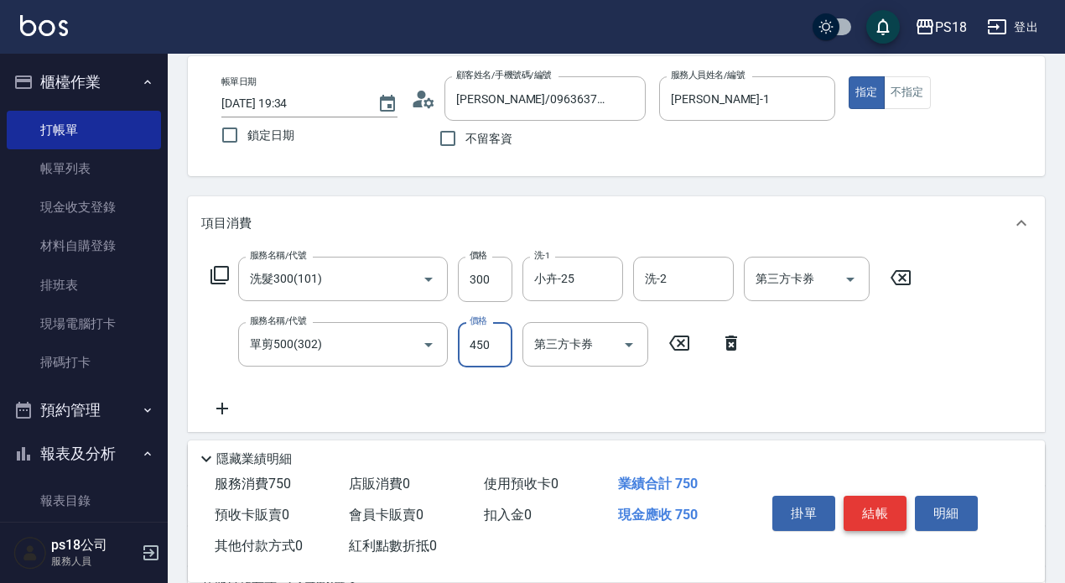
type input "450"
click at [878, 510] on button "結帳" at bounding box center [875, 513] width 63 height 35
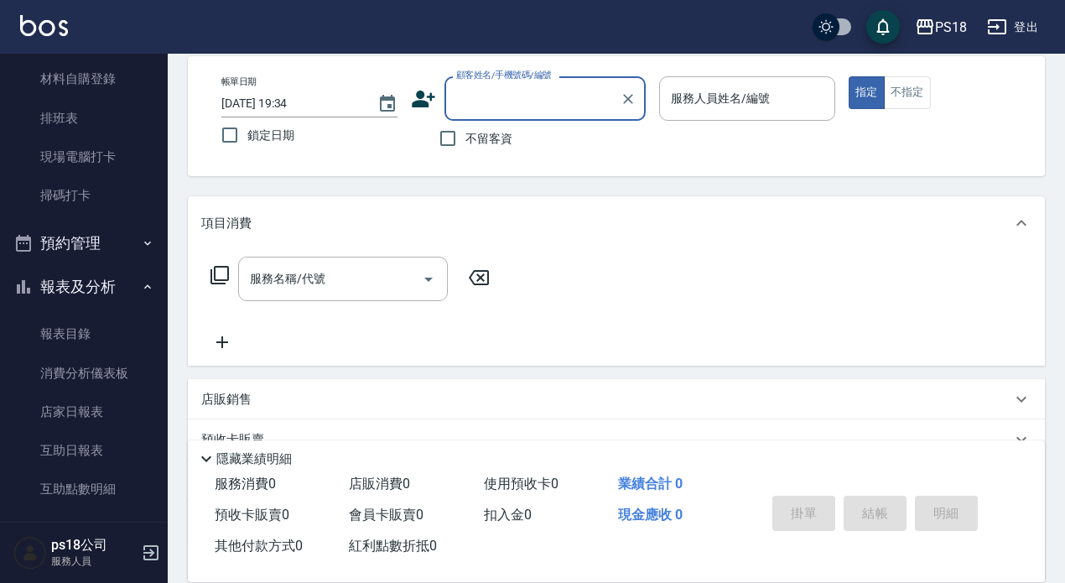
scroll to position [168, 0]
click at [93, 412] on link "店家日報表" at bounding box center [84, 411] width 154 height 39
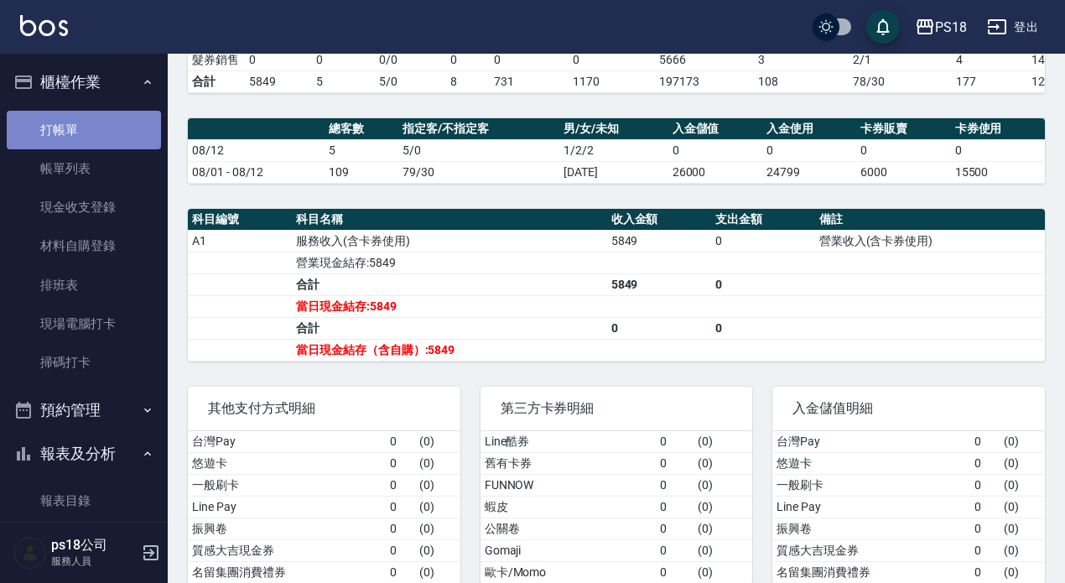
click at [106, 138] on link "打帳單" at bounding box center [84, 130] width 154 height 39
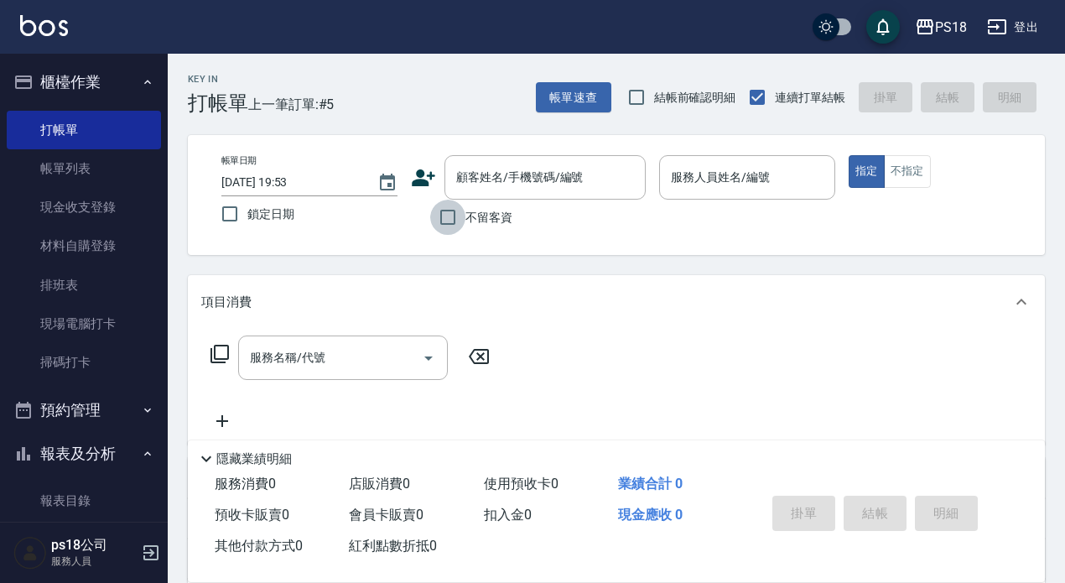
click at [446, 217] on input "不留客資" at bounding box center [447, 217] width 35 height 35
checkbox input "true"
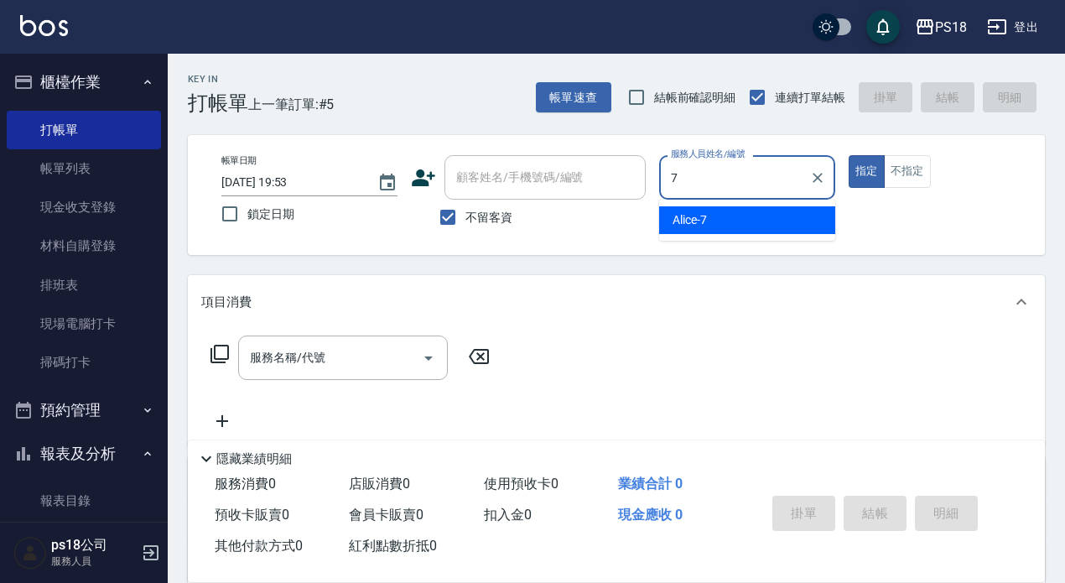
click at [731, 219] on div "Alice -7" at bounding box center [747, 220] width 176 height 28
type input "Alice-7"
click at [268, 356] on div "服務名稱/代號 服務名稱/代號" at bounding box center [343, 358] width 210 height 44
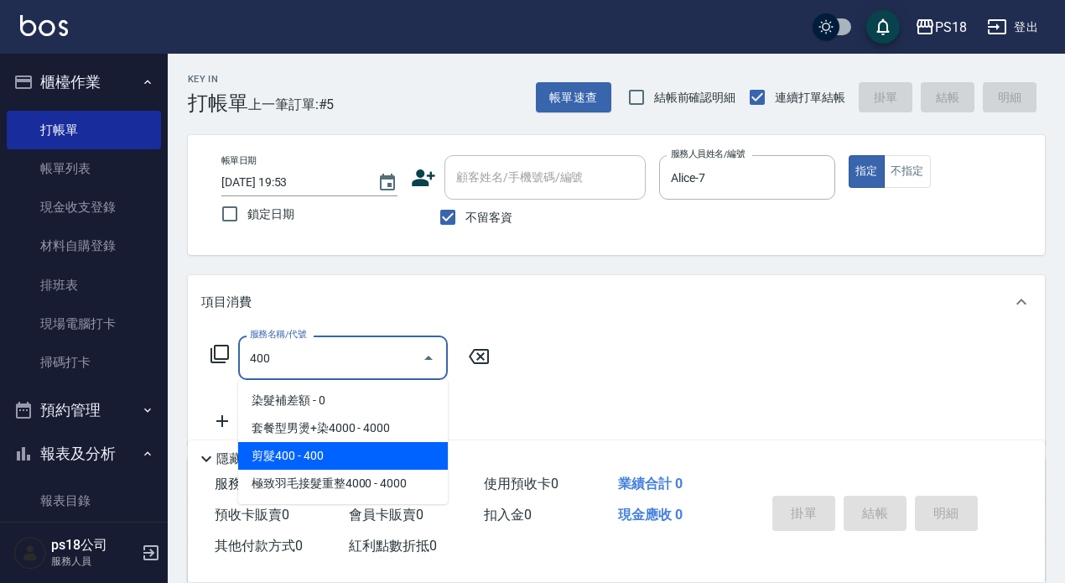
click at [298, 455] on span "剪髮400 - 400" at bounding box center [343, 456] width 210 height 28
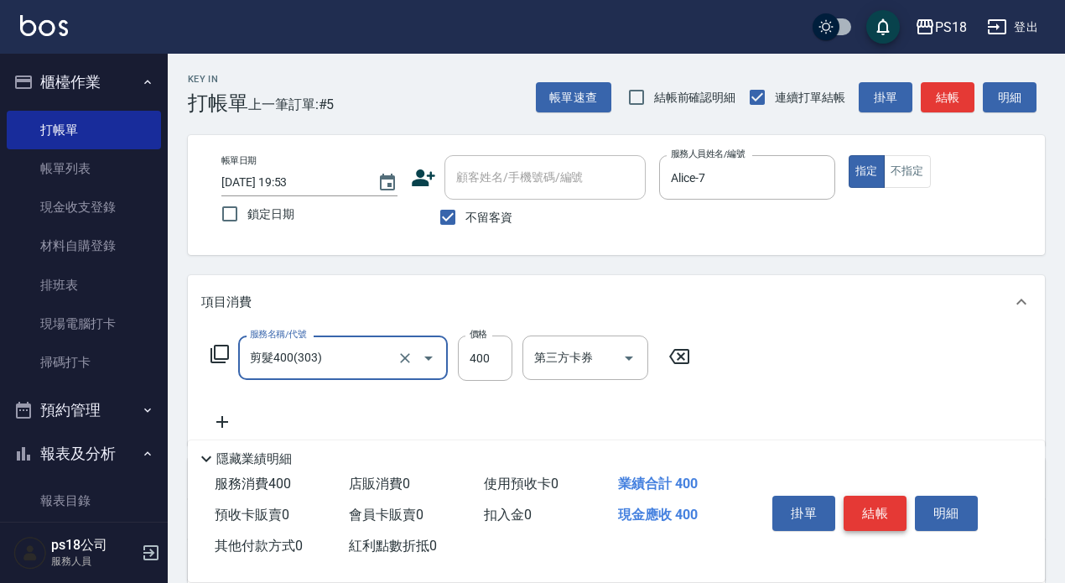
type input "剪髮400(303)"
click at [878, 508] on button "結帳" at bounding box center [875, 513] width 63 height 35
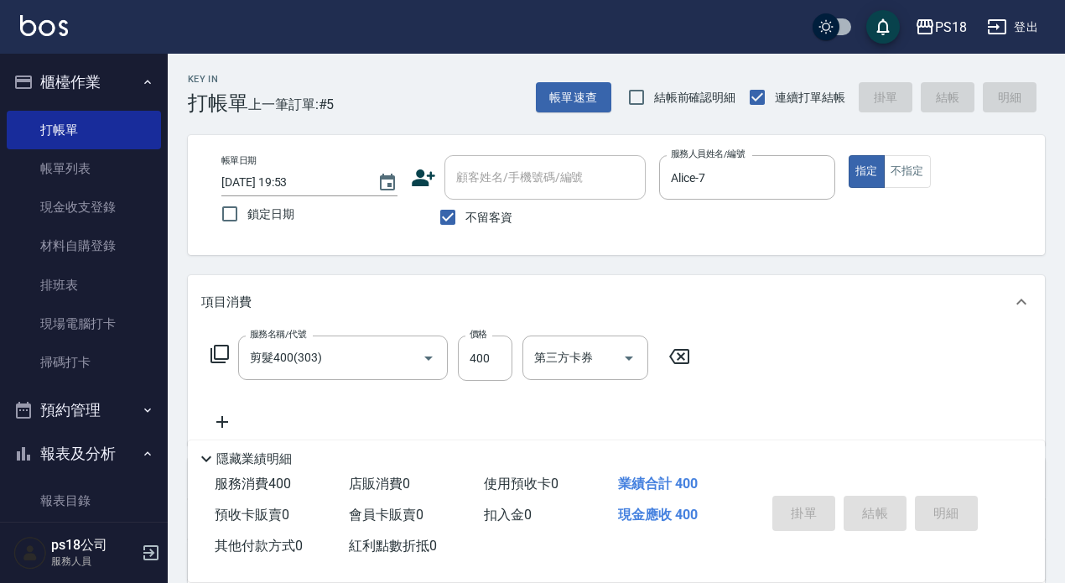
type input "[DATE] 19:54"
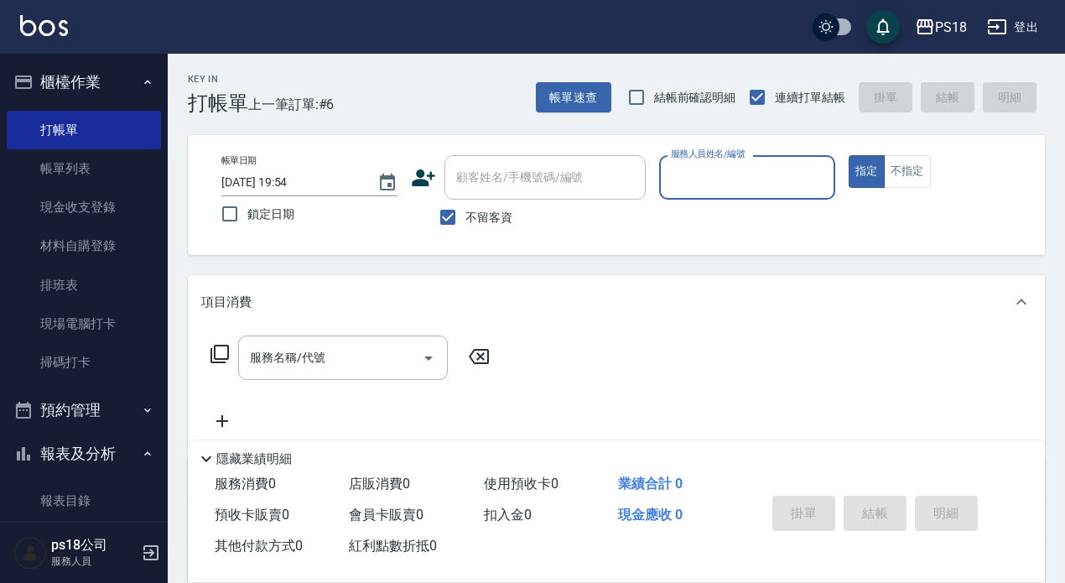
scroll to position [252, 0]
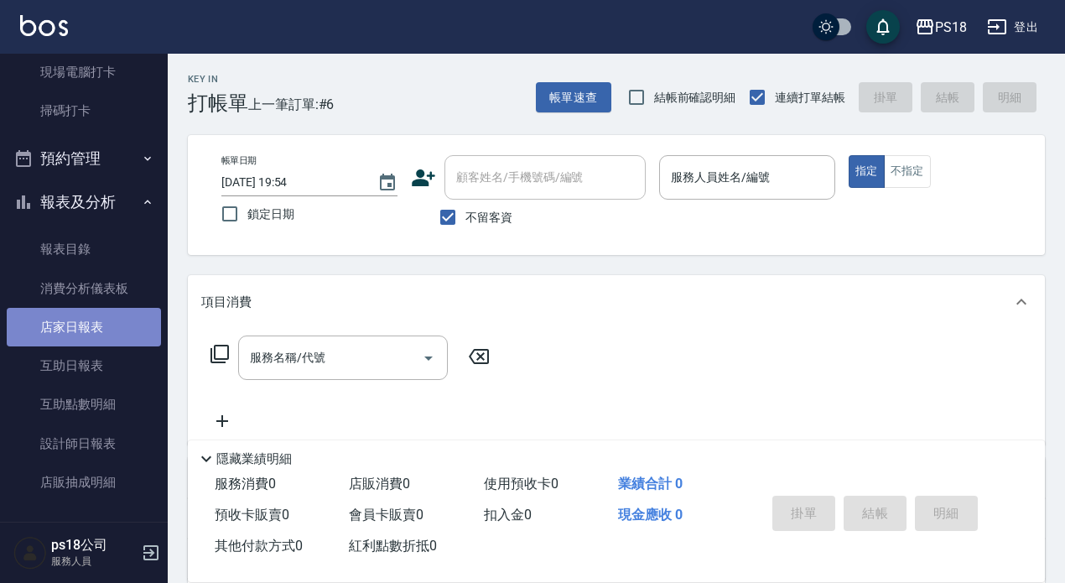
click at [90, 330] on link "店家日報表" at bounding box center [84, 327] width 154 height 39
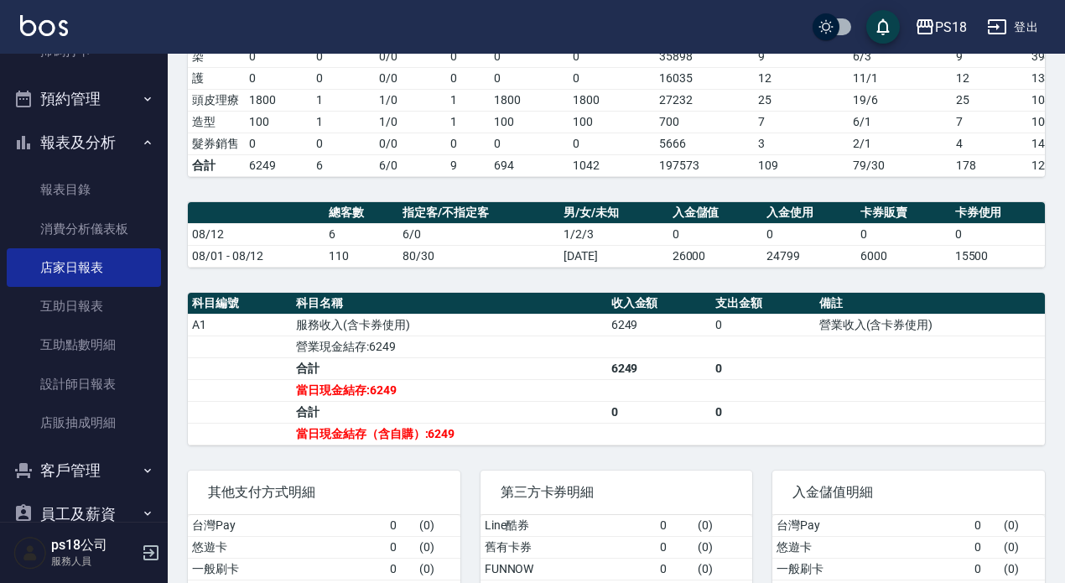
scroll to position [388, 0]
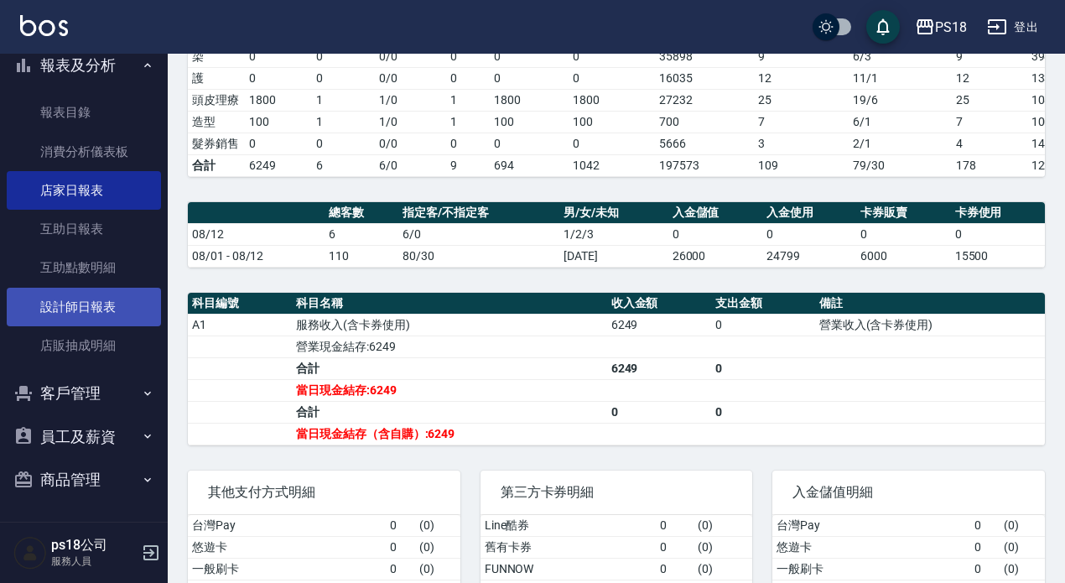
click at [79, 306] on link "設計師日報表" at bounding box center [84, 307] width 154 height 39
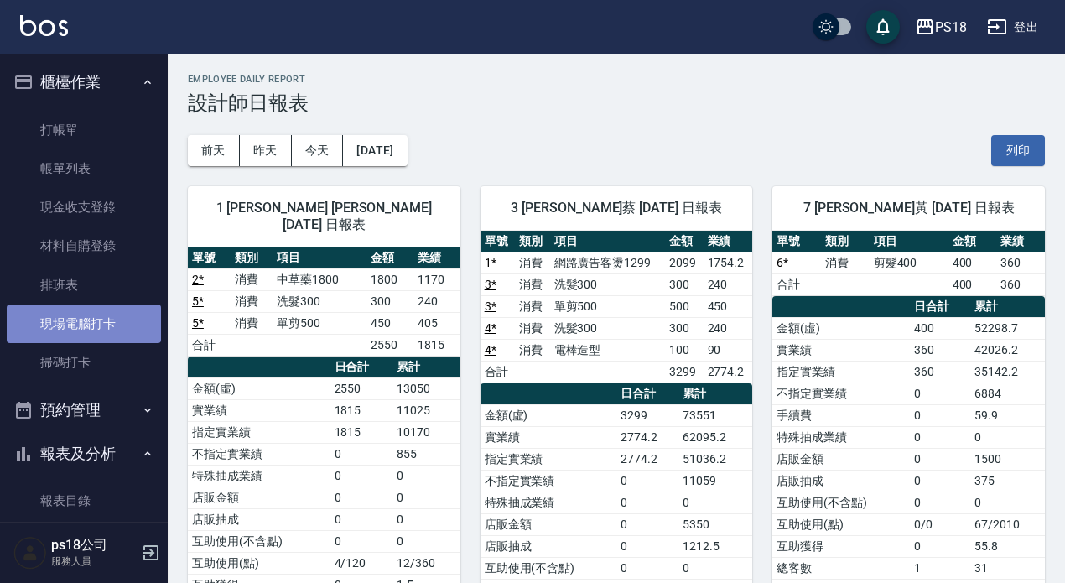
click at [107, 329] on link "現場電腦打卡" at bounding box center [84, 323] width 154 height 39
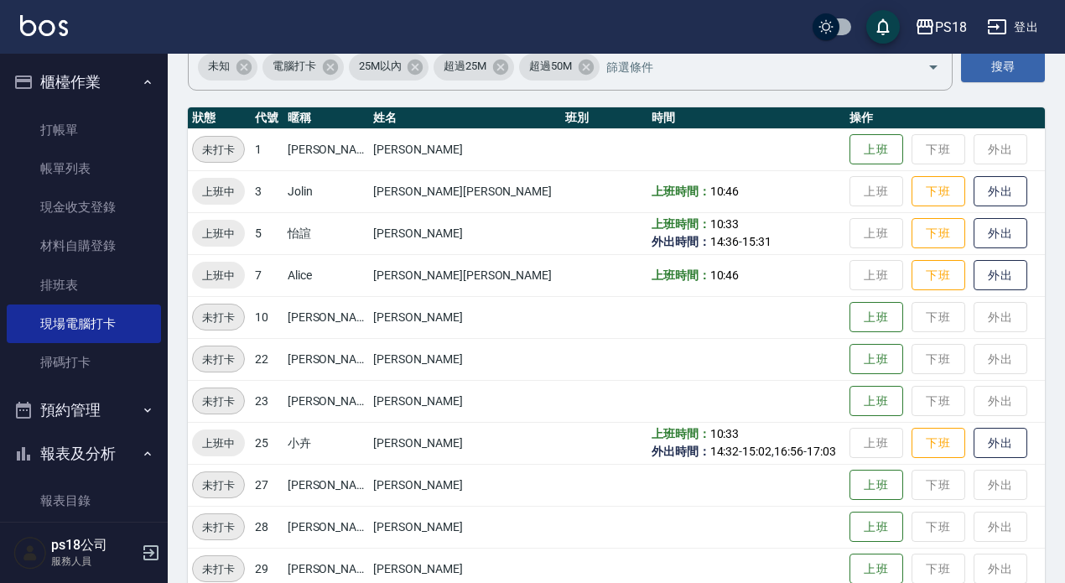
scroll to position [252, 0]
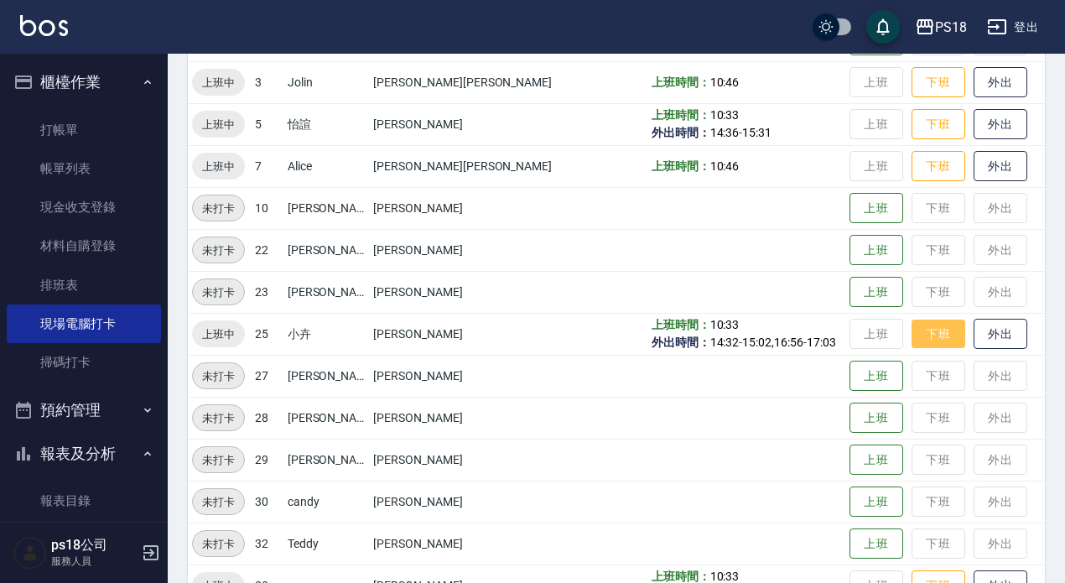
click at [912, 334] on button "下班" at bounding box center [939, 334] width 54 height 29
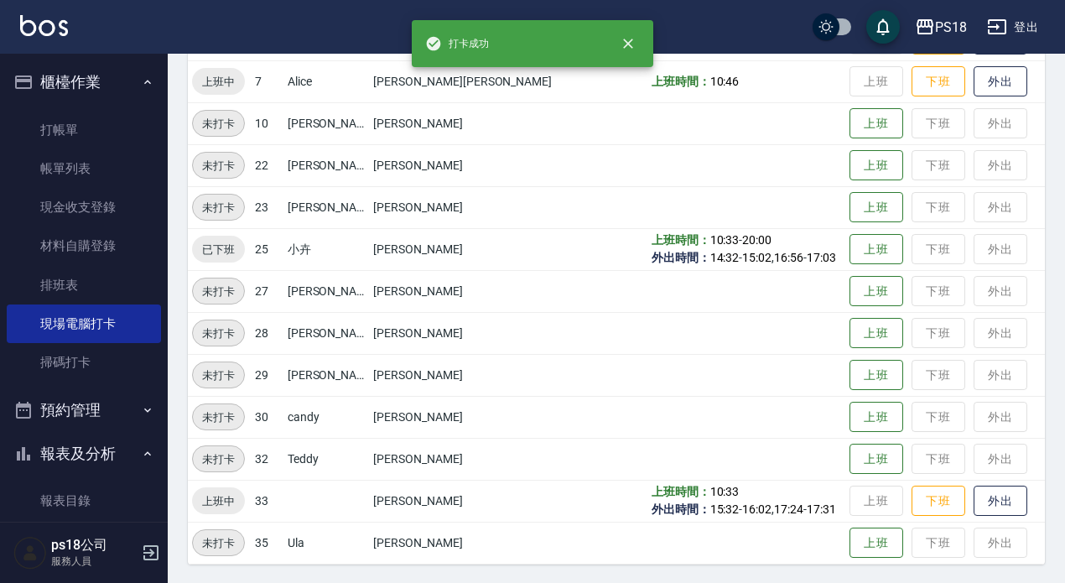
scroll to position [338, 0]
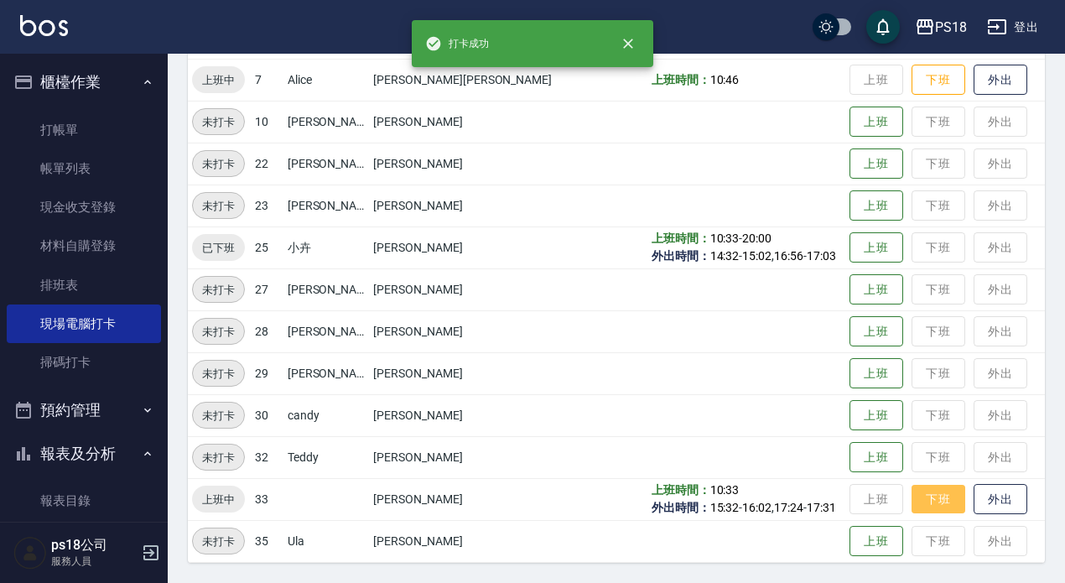
click at [912, 496] on button "下班" at bounding box center [939, 499] width 54 height 29
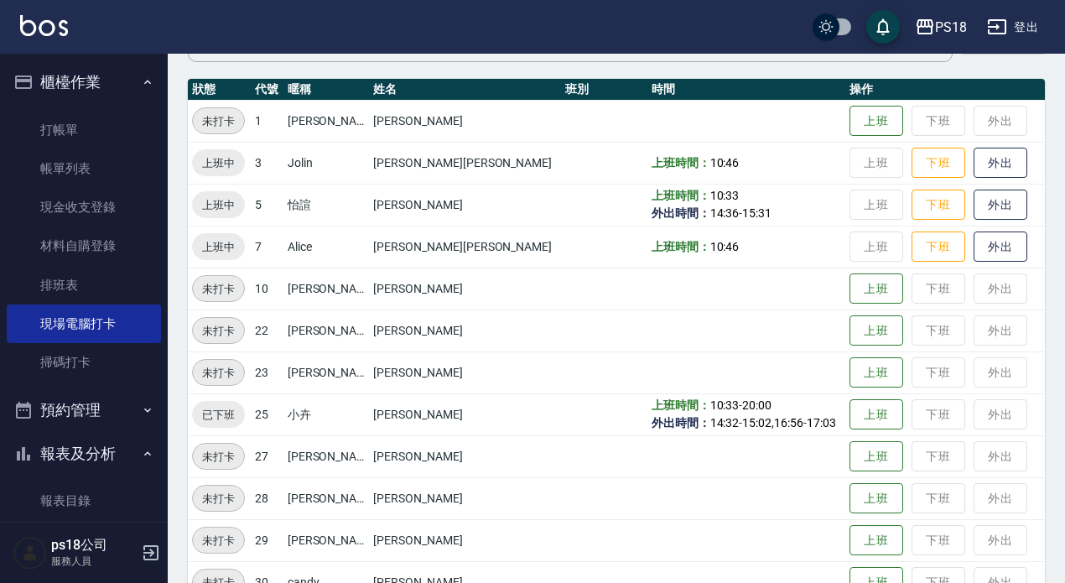
scroll to position [170, 0]
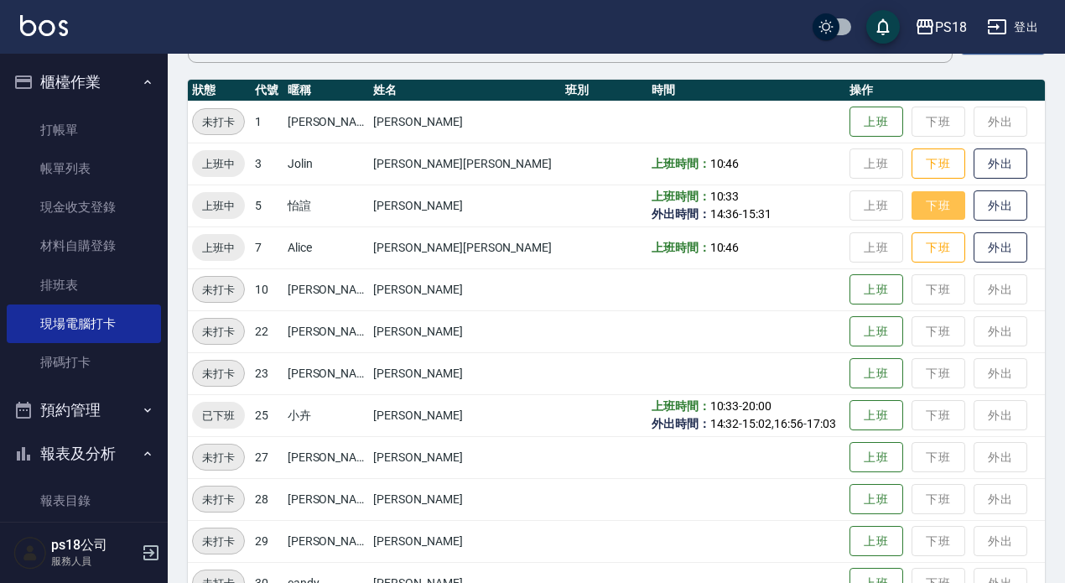
click at [912, 211] on button "下班" at bounding box center [939, 205] width 54 height 29
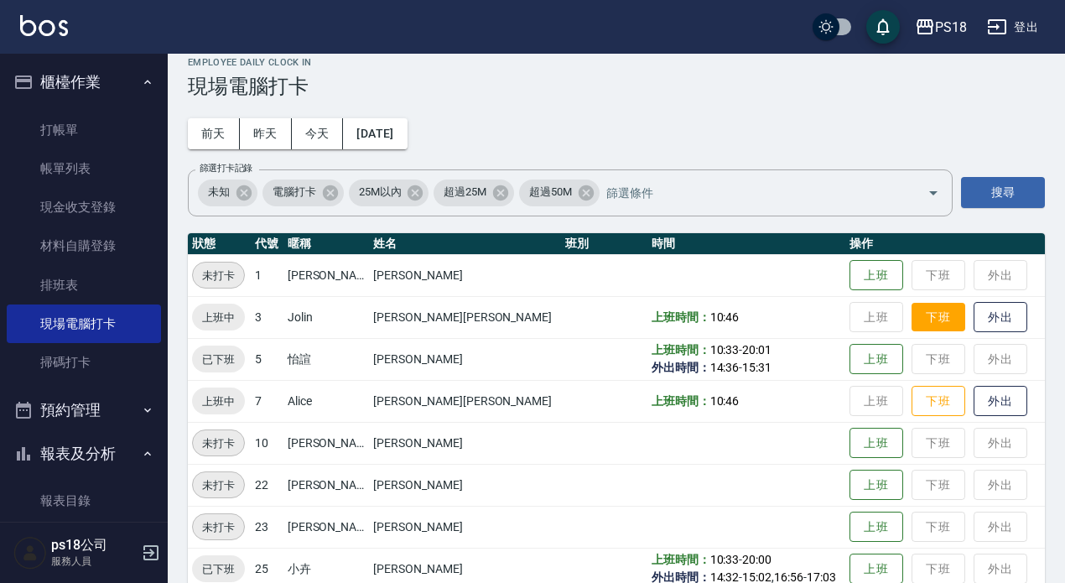
scroll to position [0, 0]
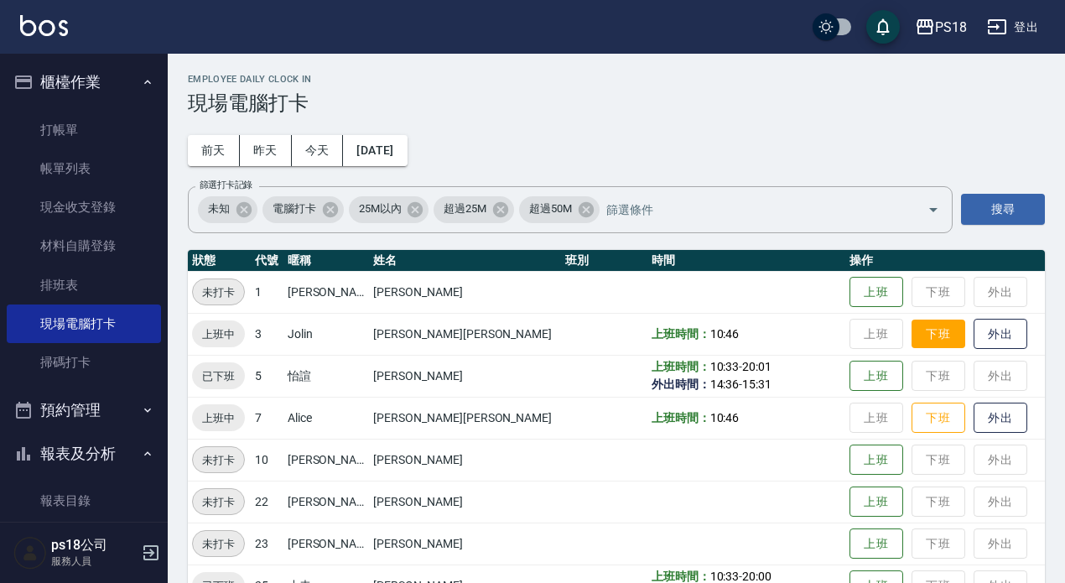
click at [912, 332] on button "下班" at bounding box center [939, 334] width 54 height 29
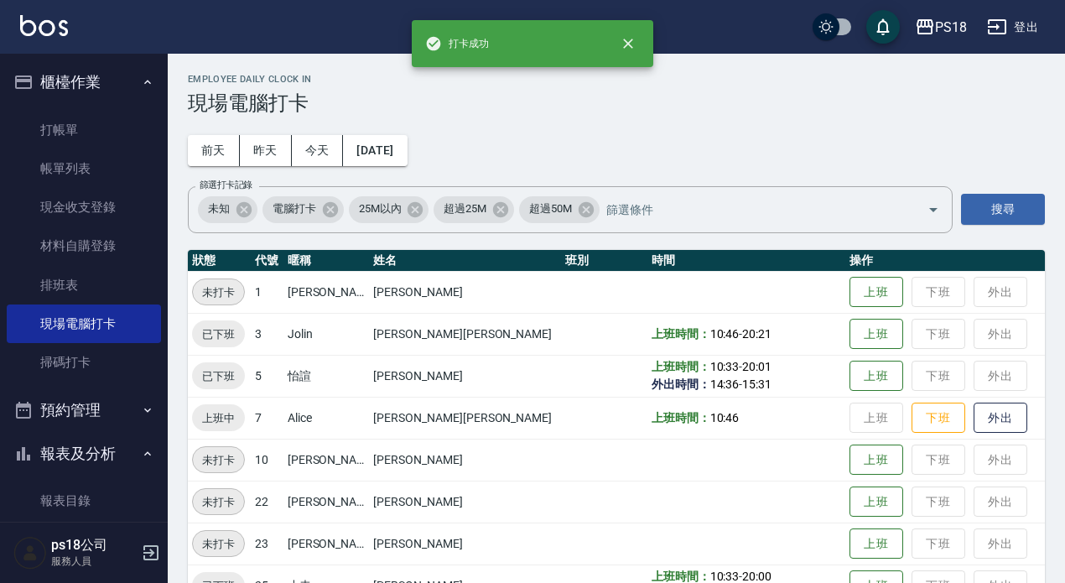
scroll to position [84, 0]
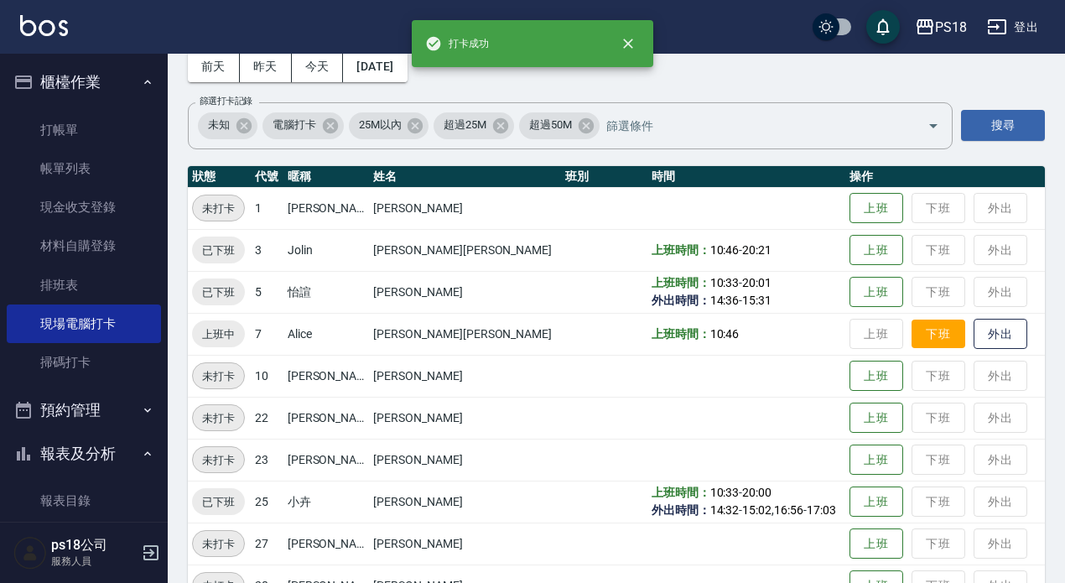
click at [912, 337] on button "下班" at bounding box center [939, 334] width 54 height 29
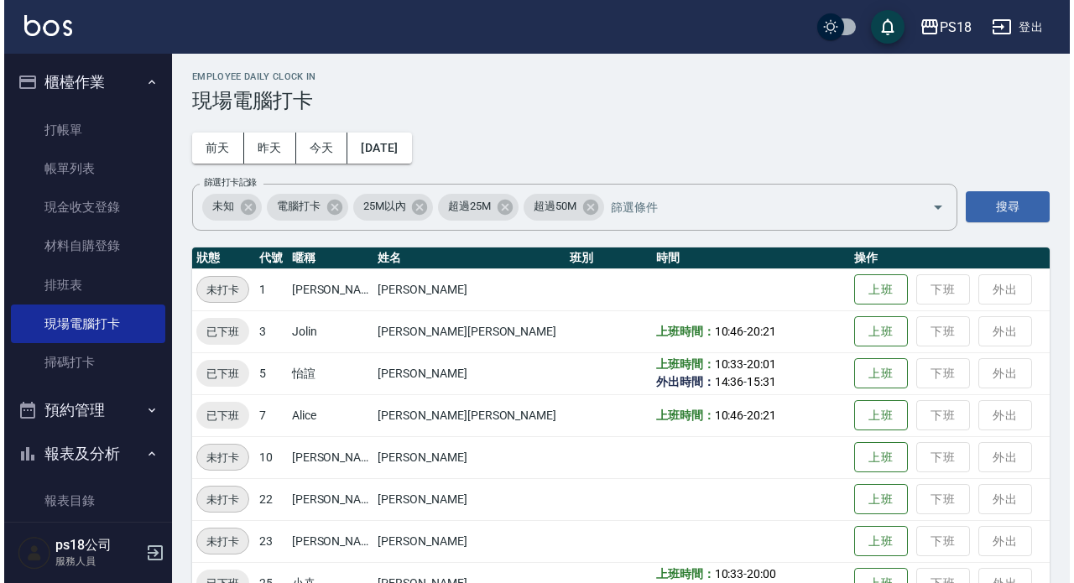
scroll to position [0, 0]
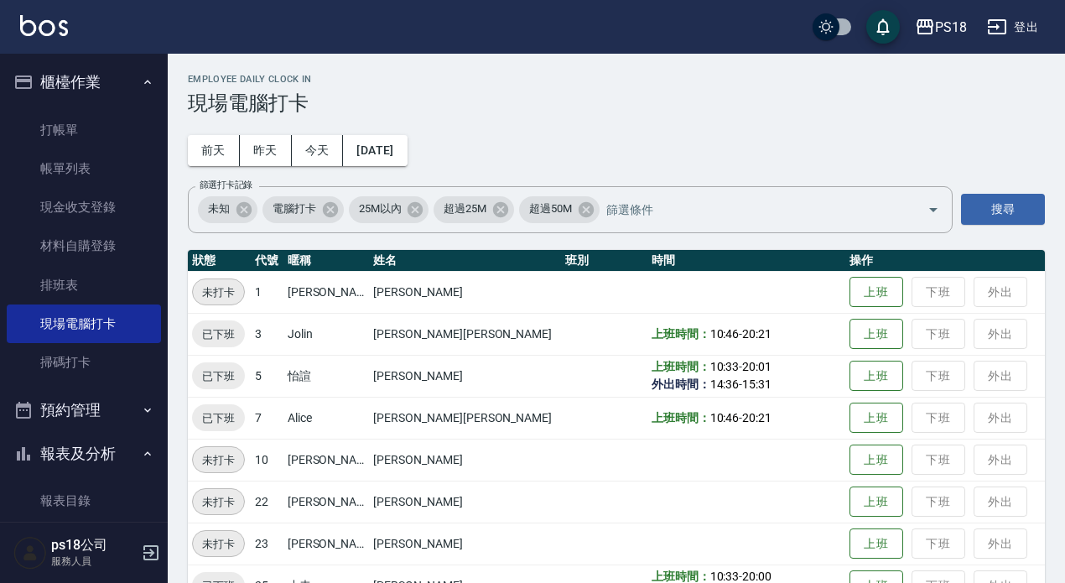
click at [1031, 25] on button "登出" at bounding box center [1013, 27] width 65 height 31
